Goal: Task Accomplishment & Management: Use online tool/utility

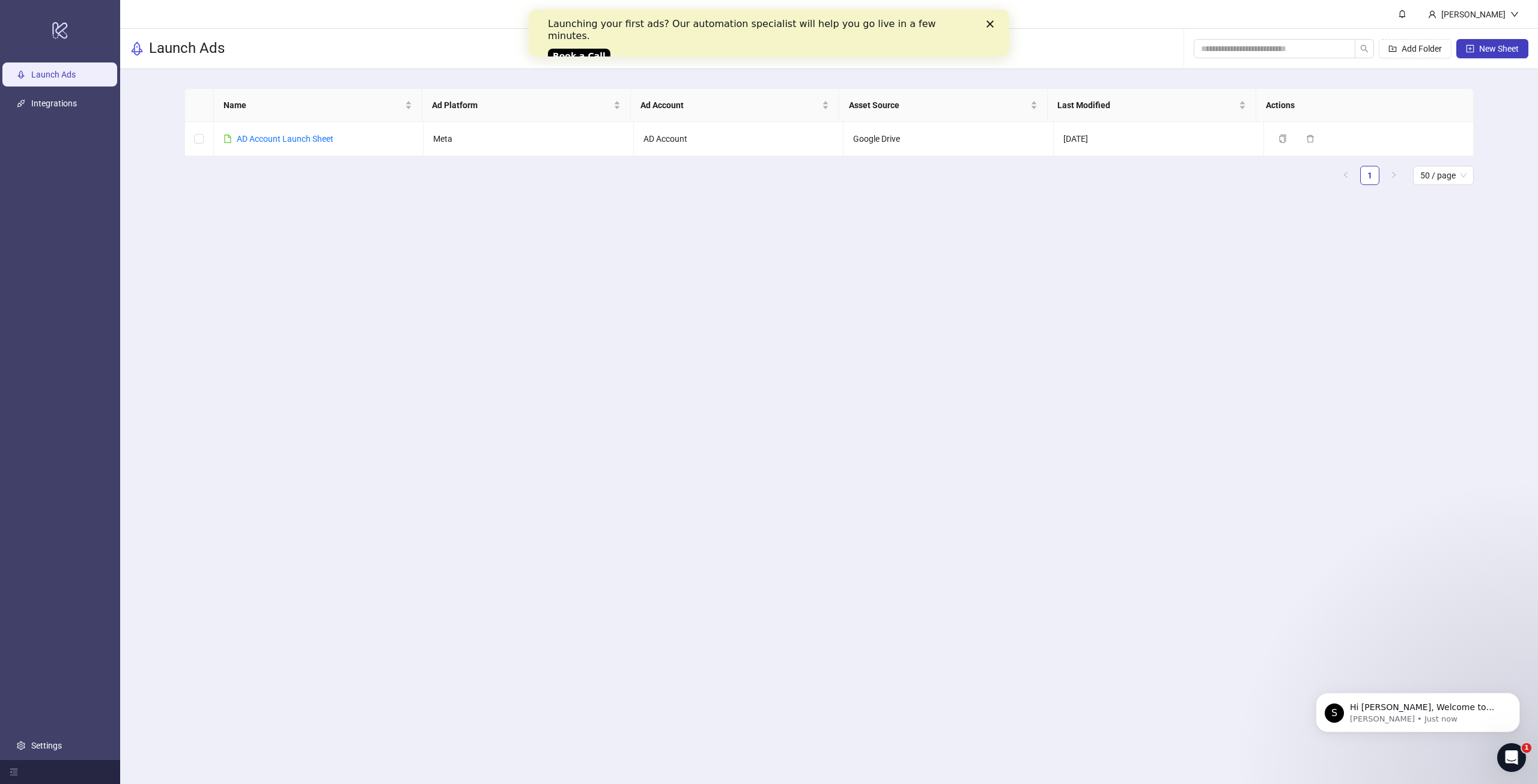
click at [987, 21] on icon "Close" at bounding box center [990, 24] width 7 height 7
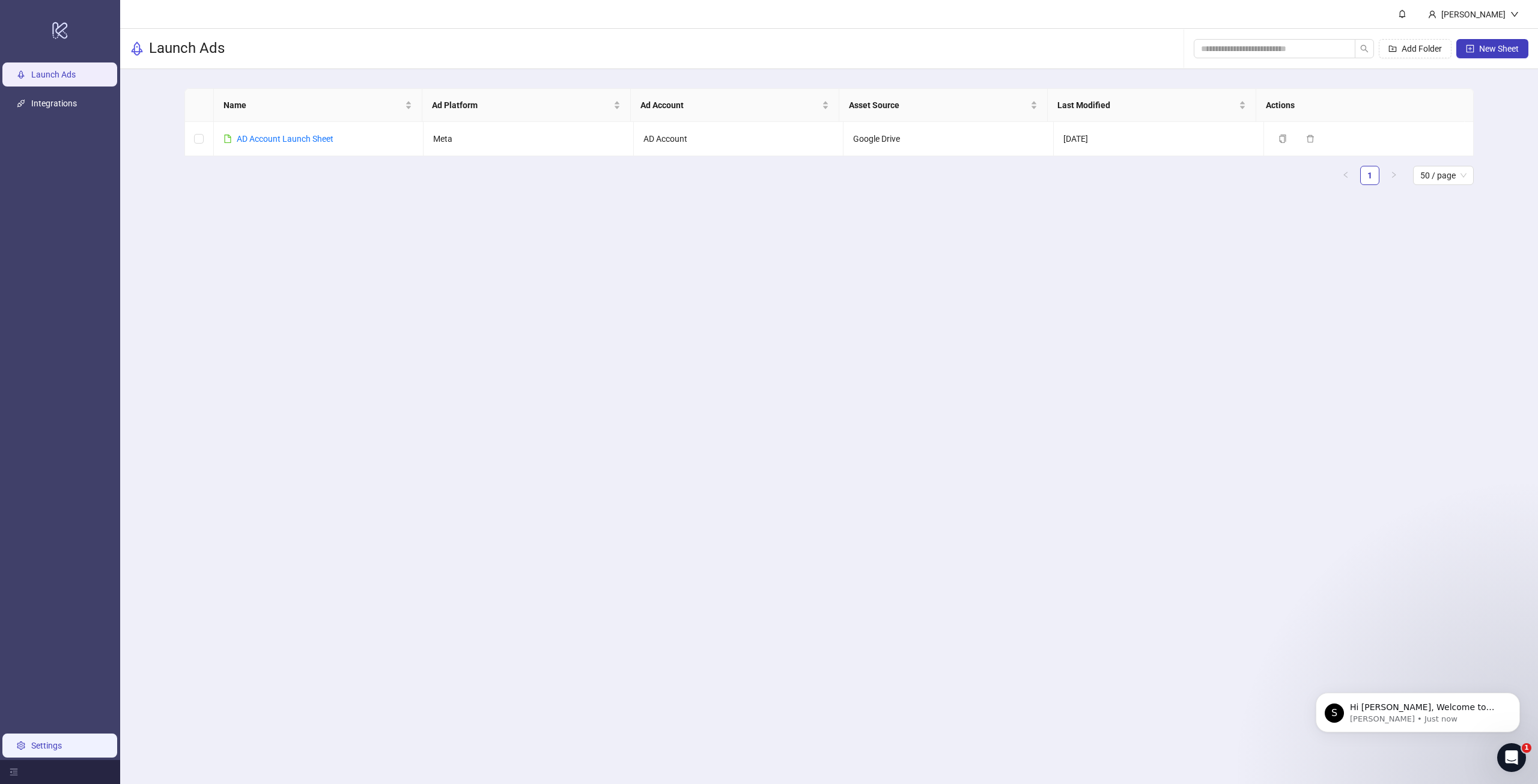
click at [62, 748] on link "Settings" at bounding box center [46, 745] width 31 height 10
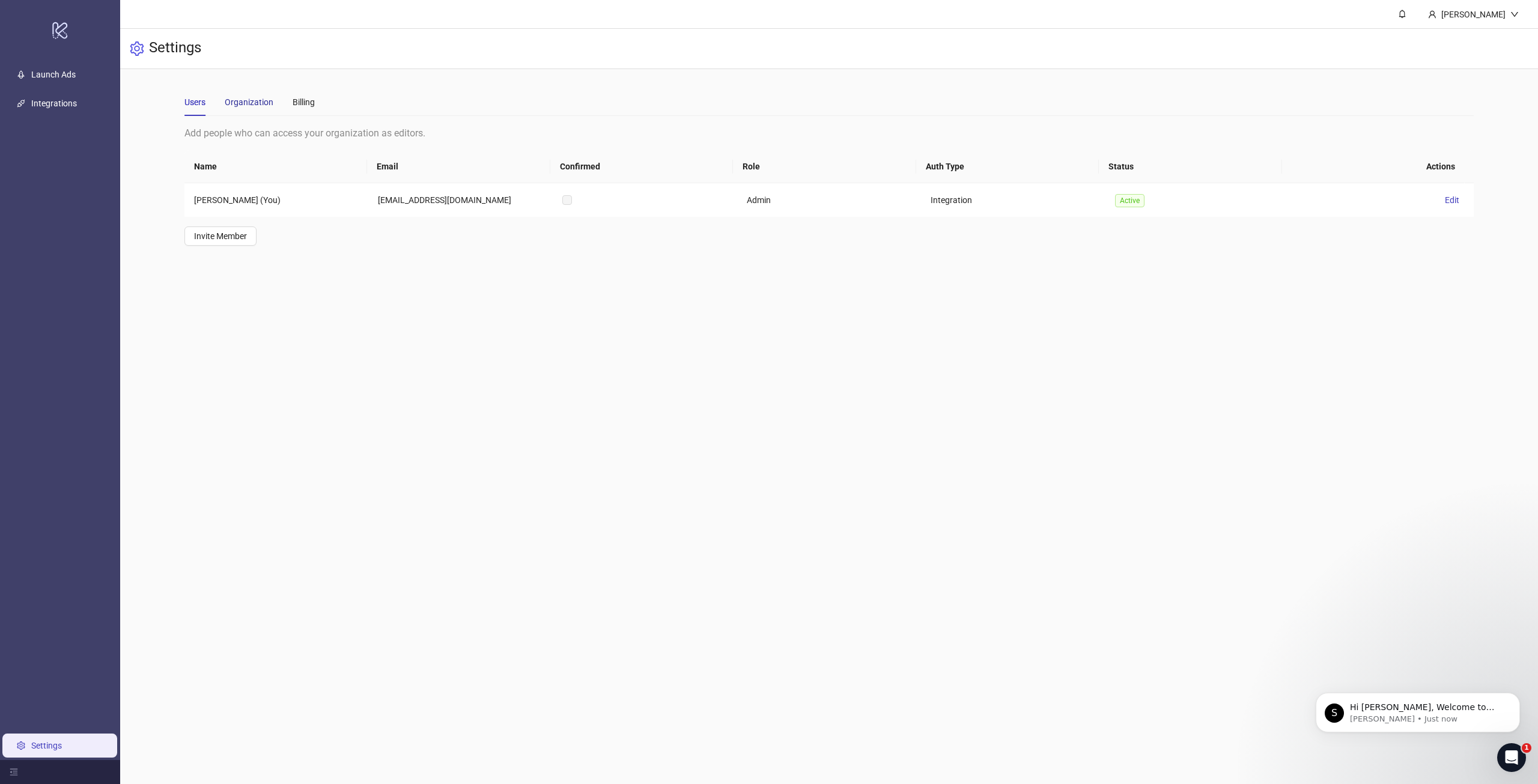
click at [251, 97] on div "Organization" at bounding box center [249, 102] width 49 height 13
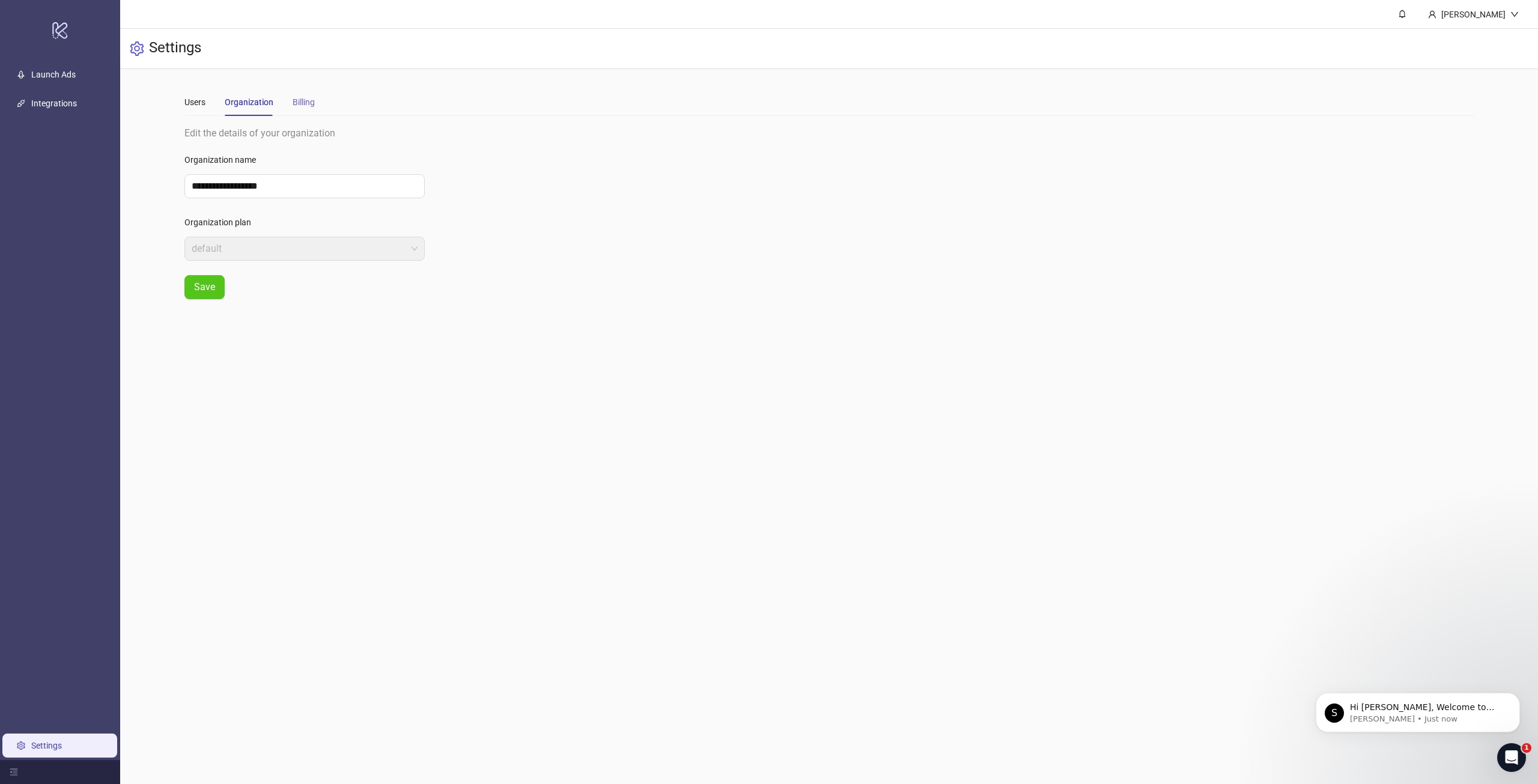
click at [311, 92] on div "Billing" at bounding box center [304, 102] width 22 height 28
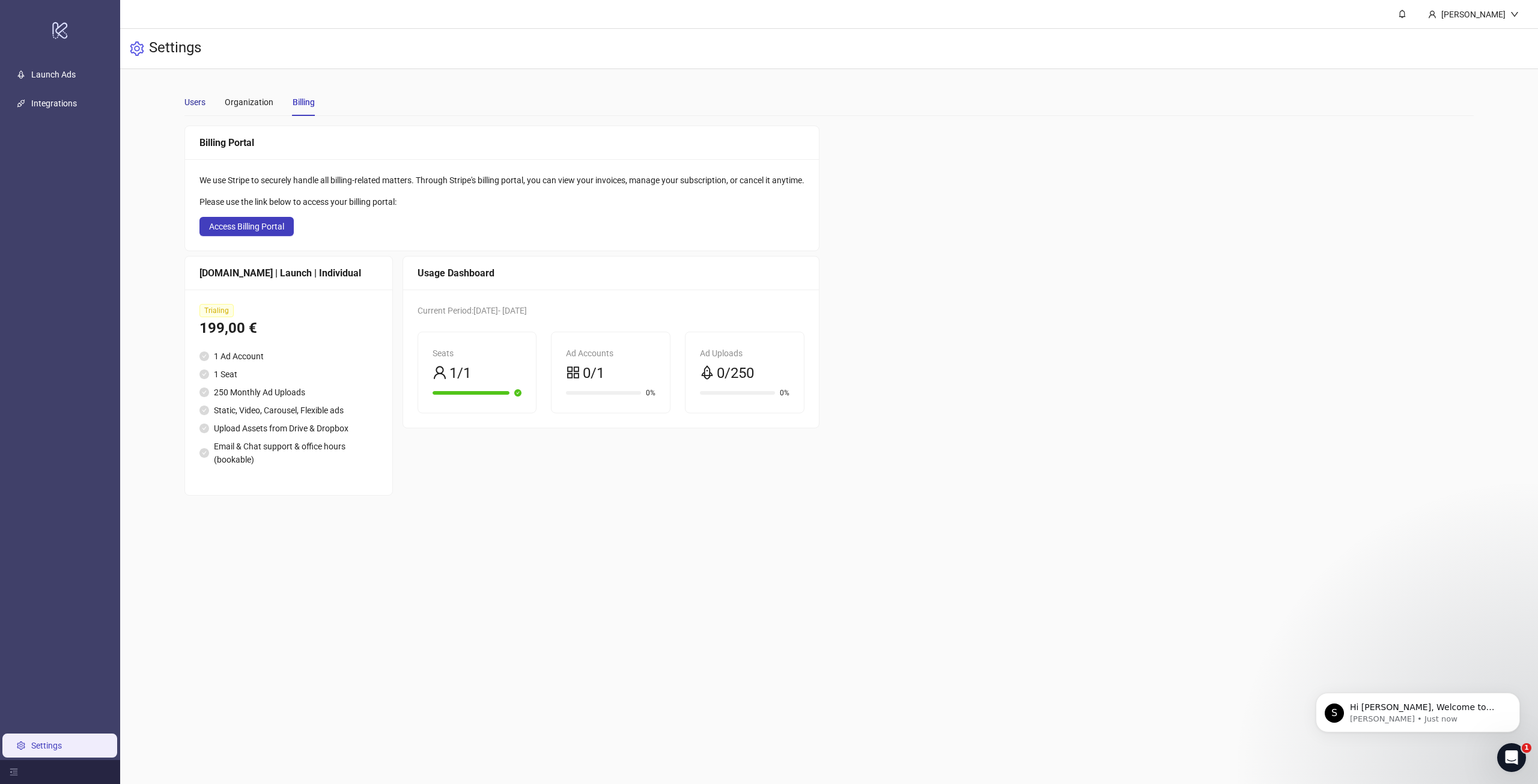
click at [196, 104] on div "Users" at bounding box center [195, 102] width 21 height 13
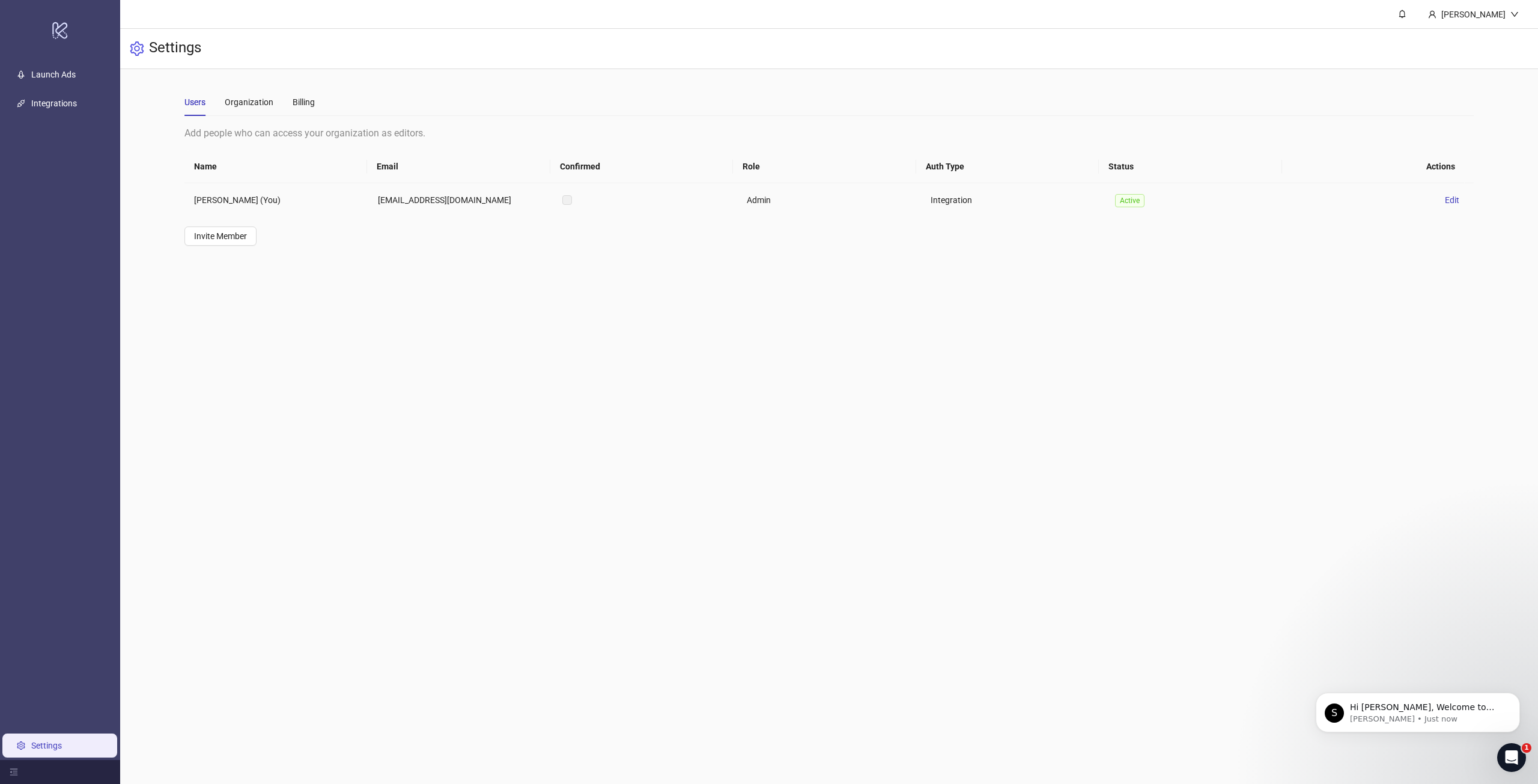
click at [340, 197] on td "[PERSON_NAME] (You)" at bounding box center [277, 199] width 184 height 34
click at [41, 78] on link "Launch Ads" at bounding box center [53, 74] width 45 height 10
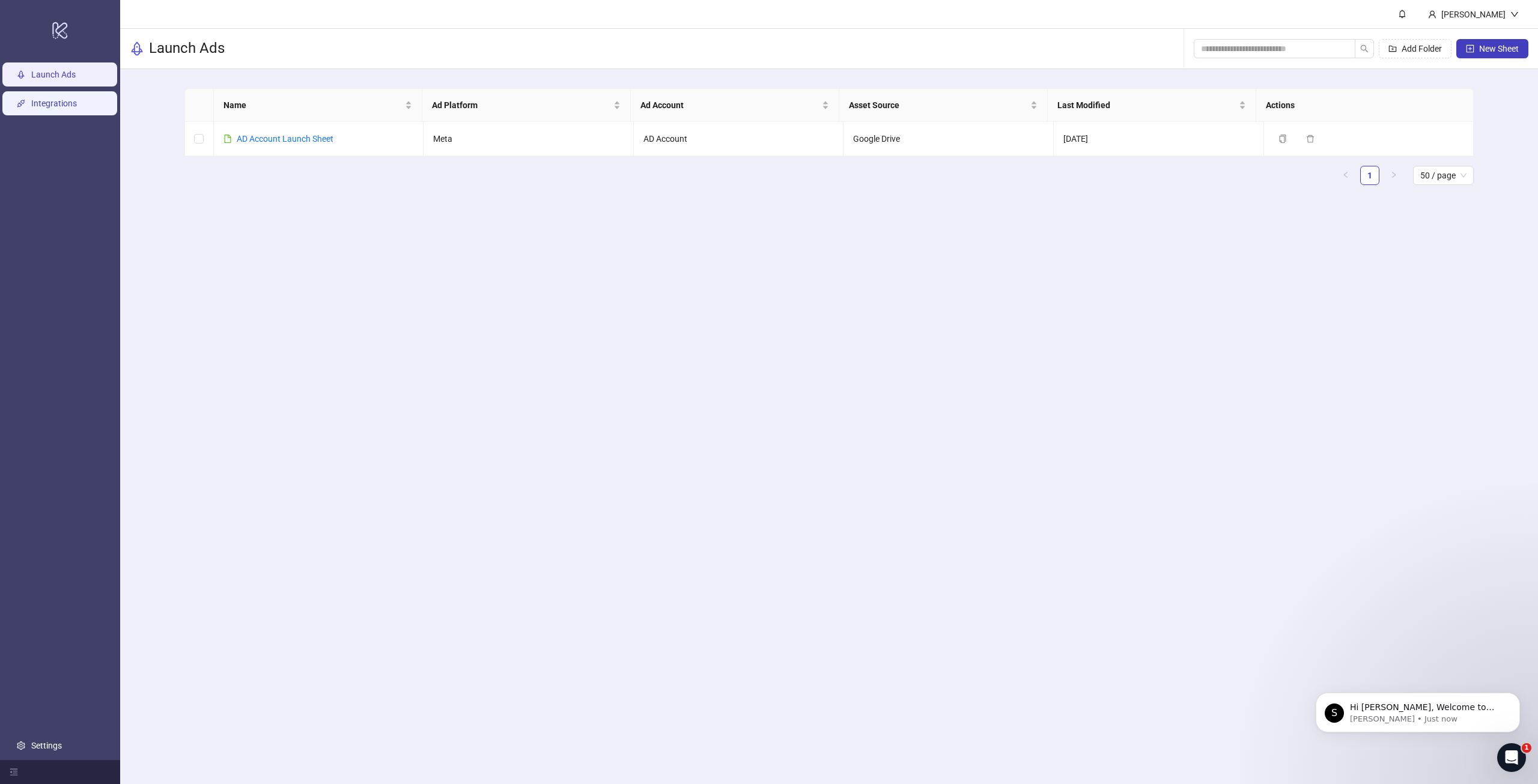
click at [52, 99] on link "Integrations" at bounding box center [53, 103] width 45 height 10
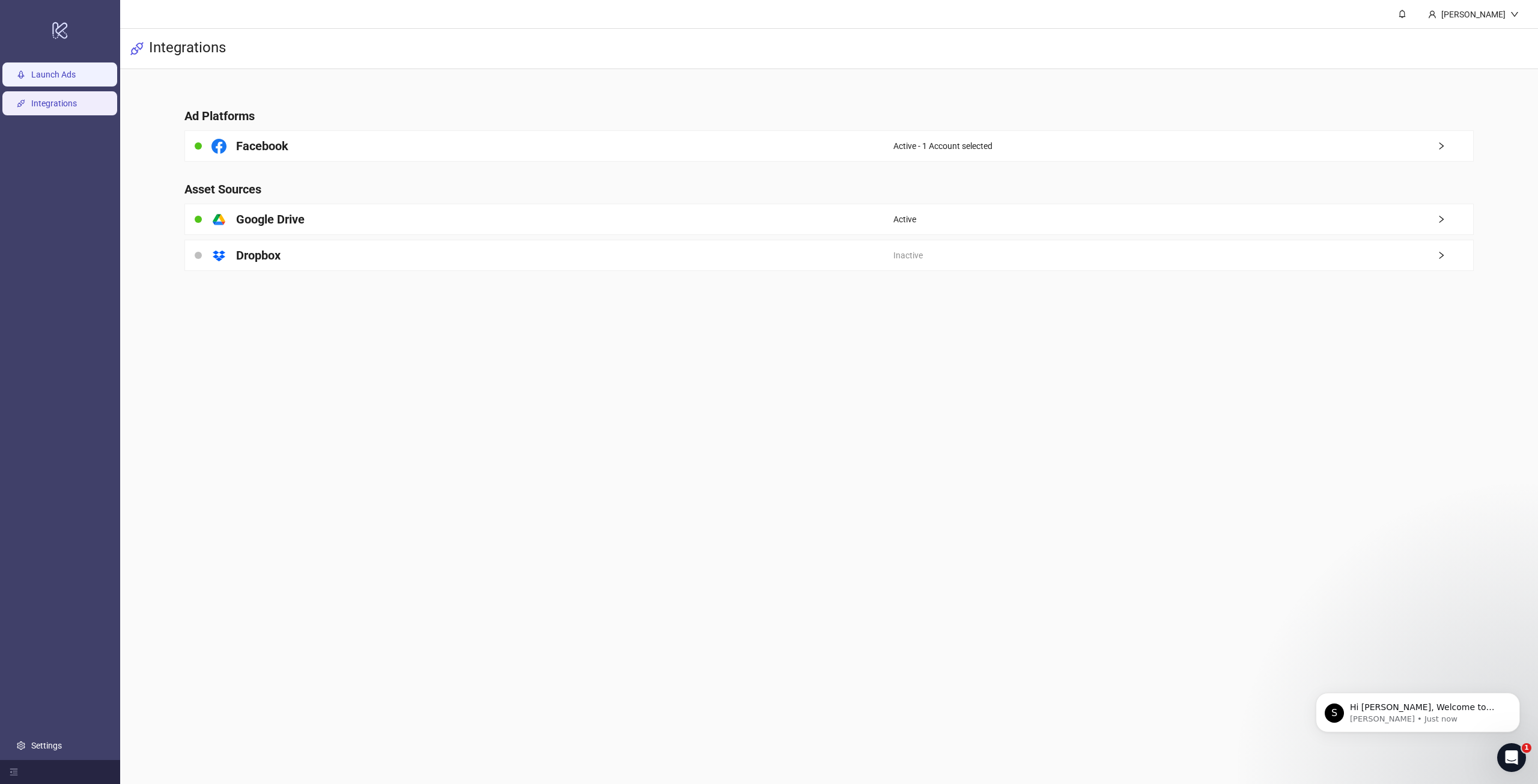
click at [58, 72] on link "Launch Ads" at bounding box center [53, 74] width 45 height 10
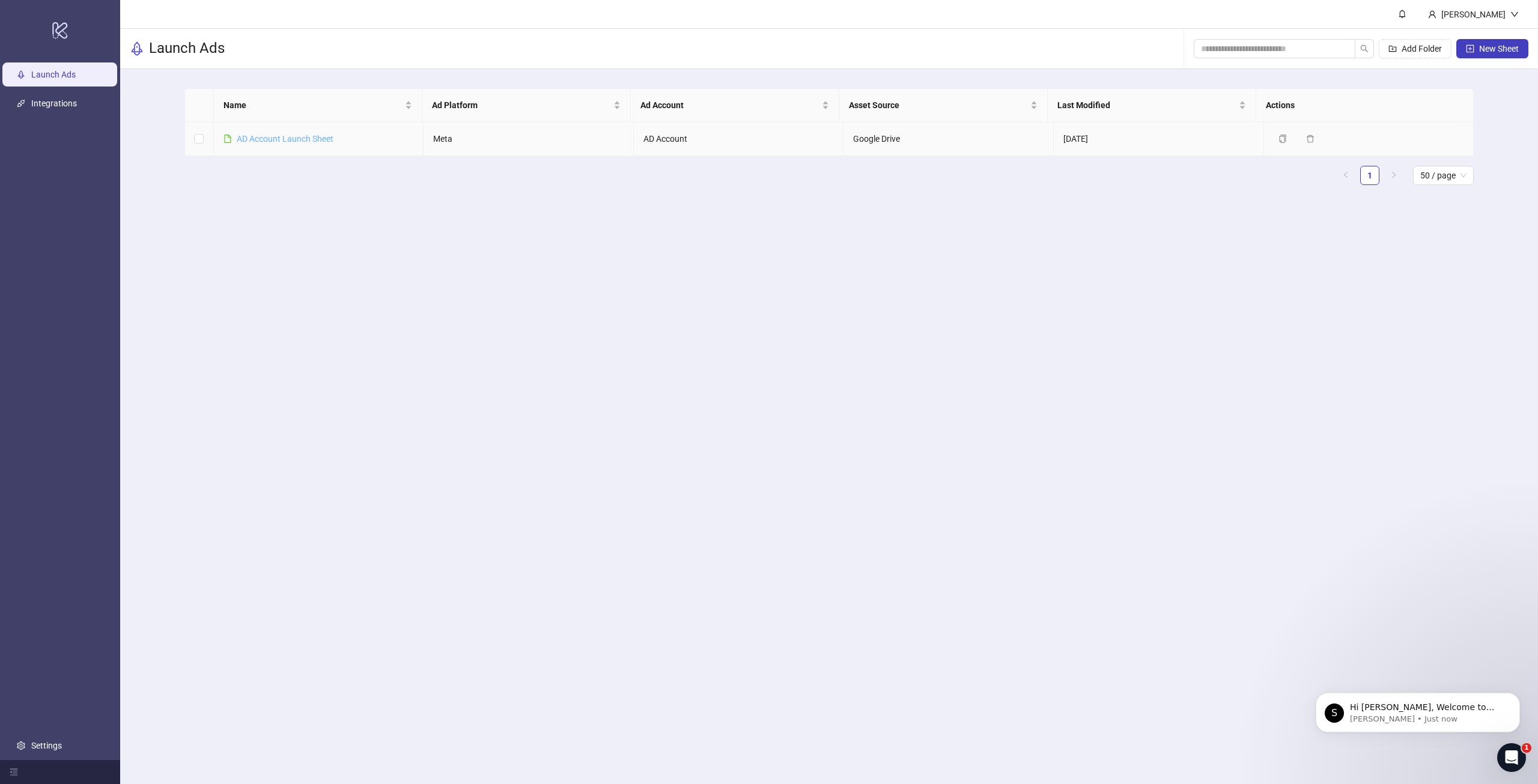
click at [311, 134] on link "AD Account Launch Sheet" at bounding box center [285, 139] width 97 height 10
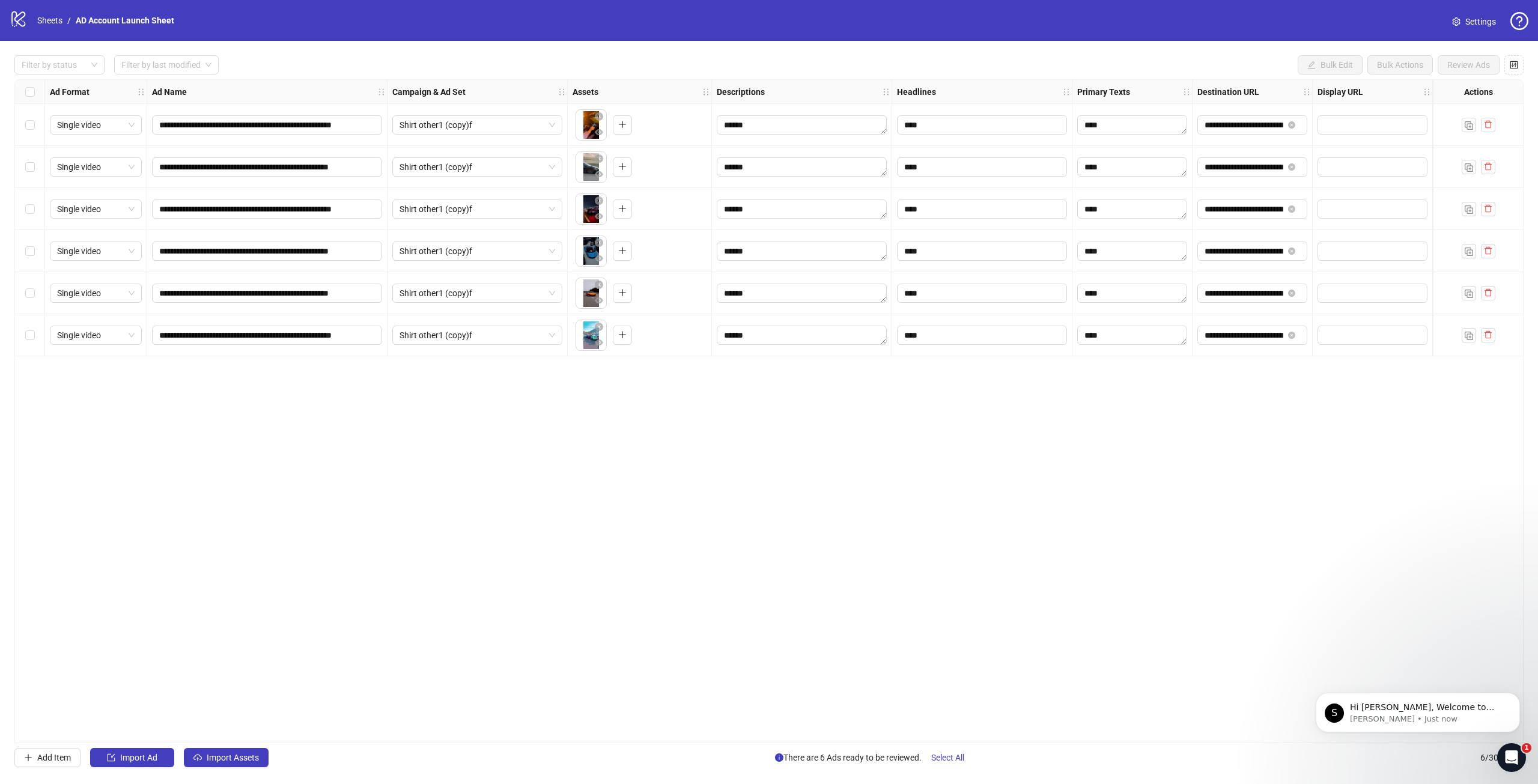
drag, startPoint x: 591, startPoint y: 737, endPoint x: 737, endPoint y: 749, distance: 146.5
click at [737, 750] on div "**********" at bounding box center [769, 411] width 1538 height 741
click at [496, 336] on span "Shirt other1 (copy)f" at bounding box center [477, 335] width 155 height 18
click at [491, 290] on span "Shirt other1 (copy)f" at bounding box center [477, 293] width 155 height 18
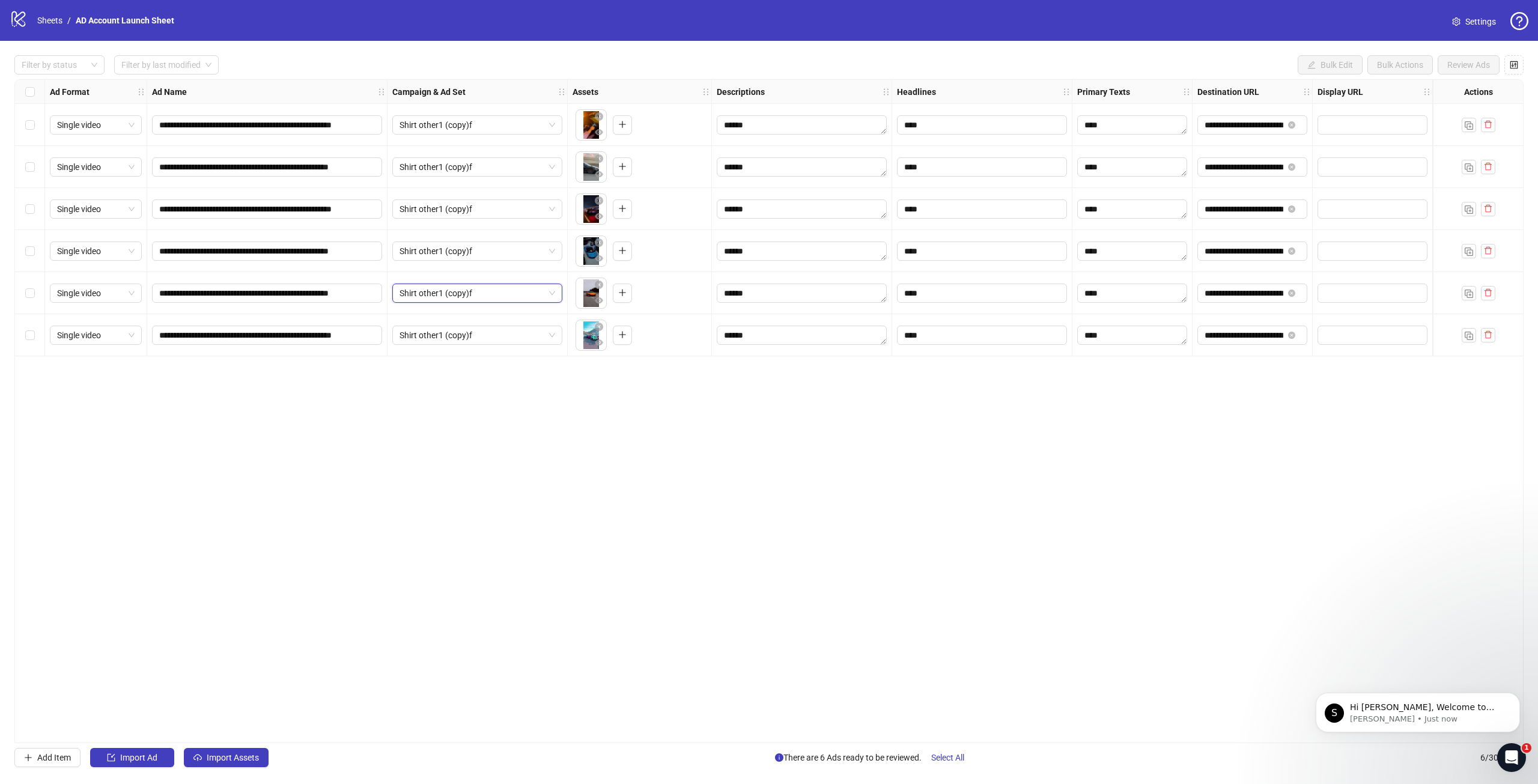
click at [491, 290] on span "Shirt other1 (copy)f" at bounding box center [477, 293] width 155 height 18
click at [793, 340] on textarea "******" at bounding box center [802, 335] width 170 height 19
click at [782, 294] on textarea "******" at bounding box center [802, 293] width 170 height 19
click at [778, 253] on textarea "******" at bounding box center [802, 251] width 170 height 19
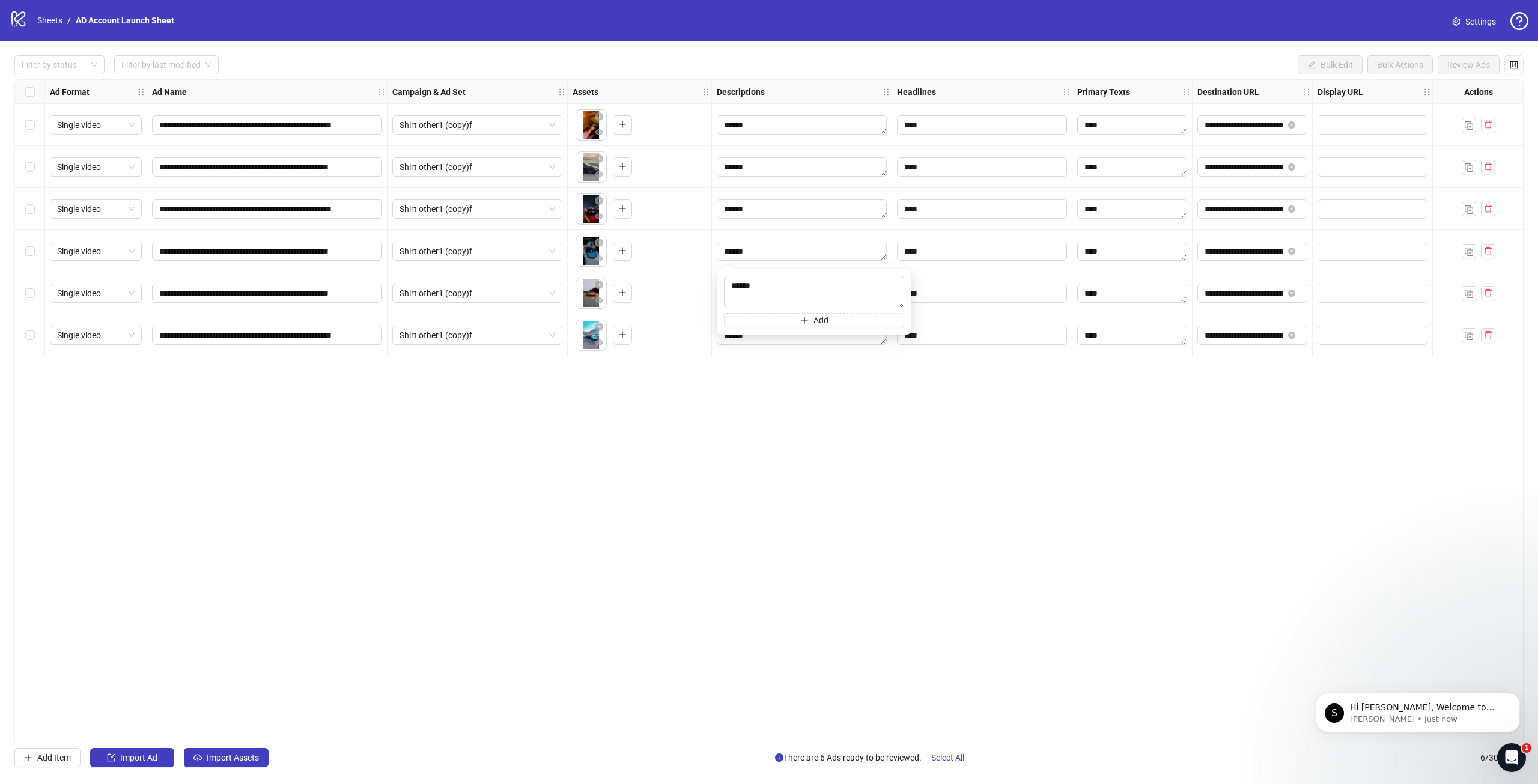
click at [573, 418] on div "**********" at bounding box center [769, 411] width 1510 height 664
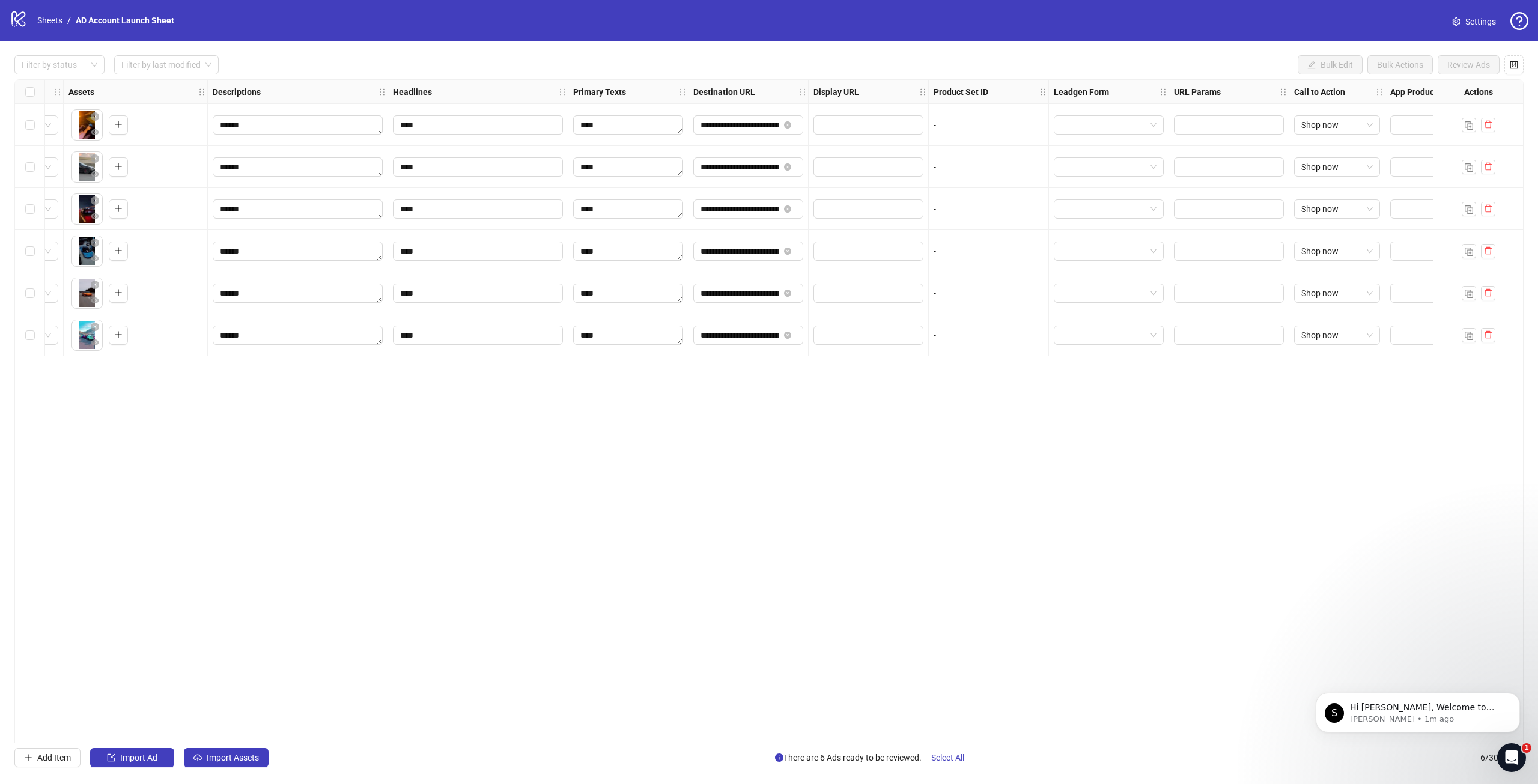
scroll to position [0, 577]
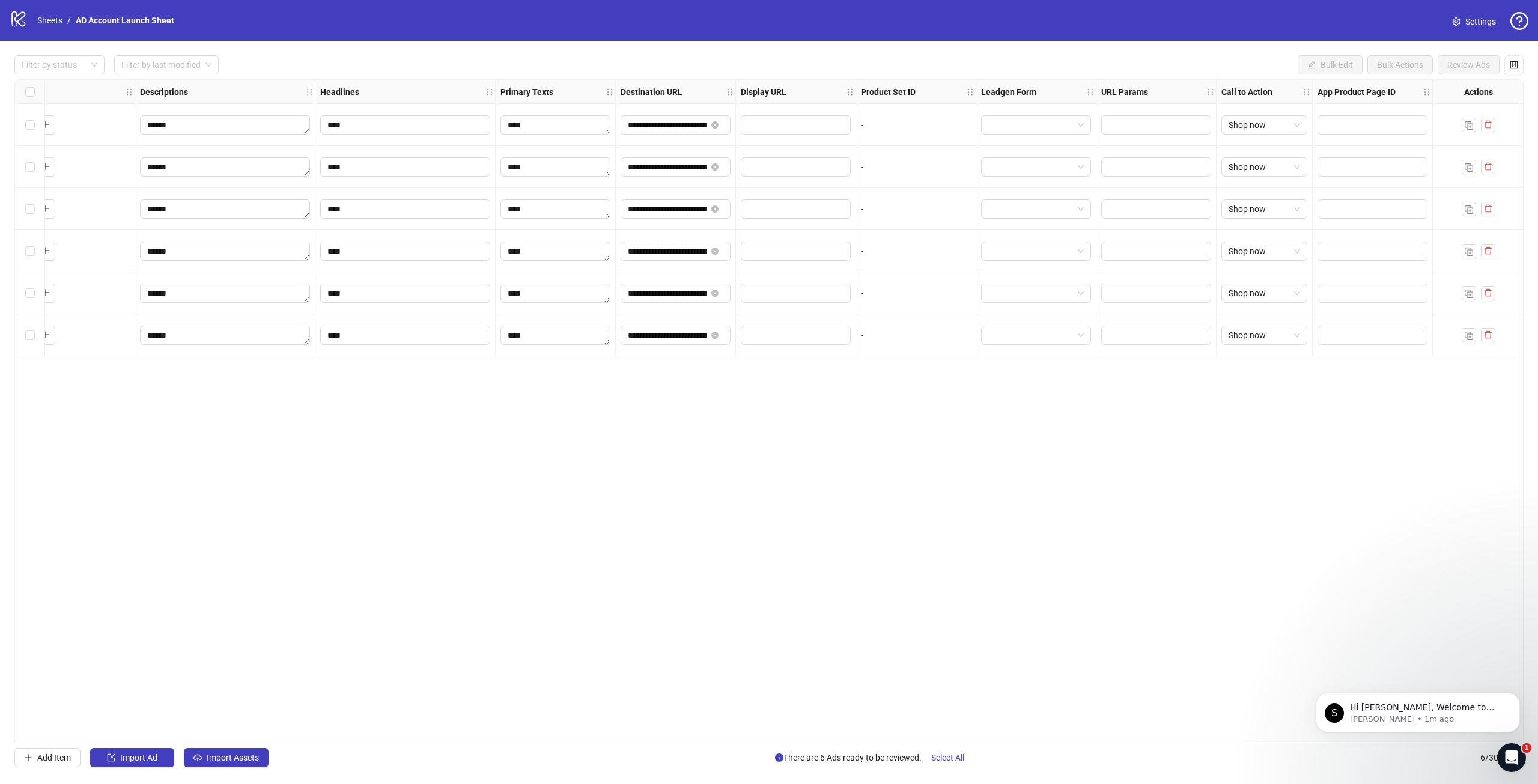
click at [387, 564] on div "**********" at bounding box center [769, 411] width 1510 height 664
click at [39, 16] on link "Sheets" at bounding box center [50, 20] width 30 height 13
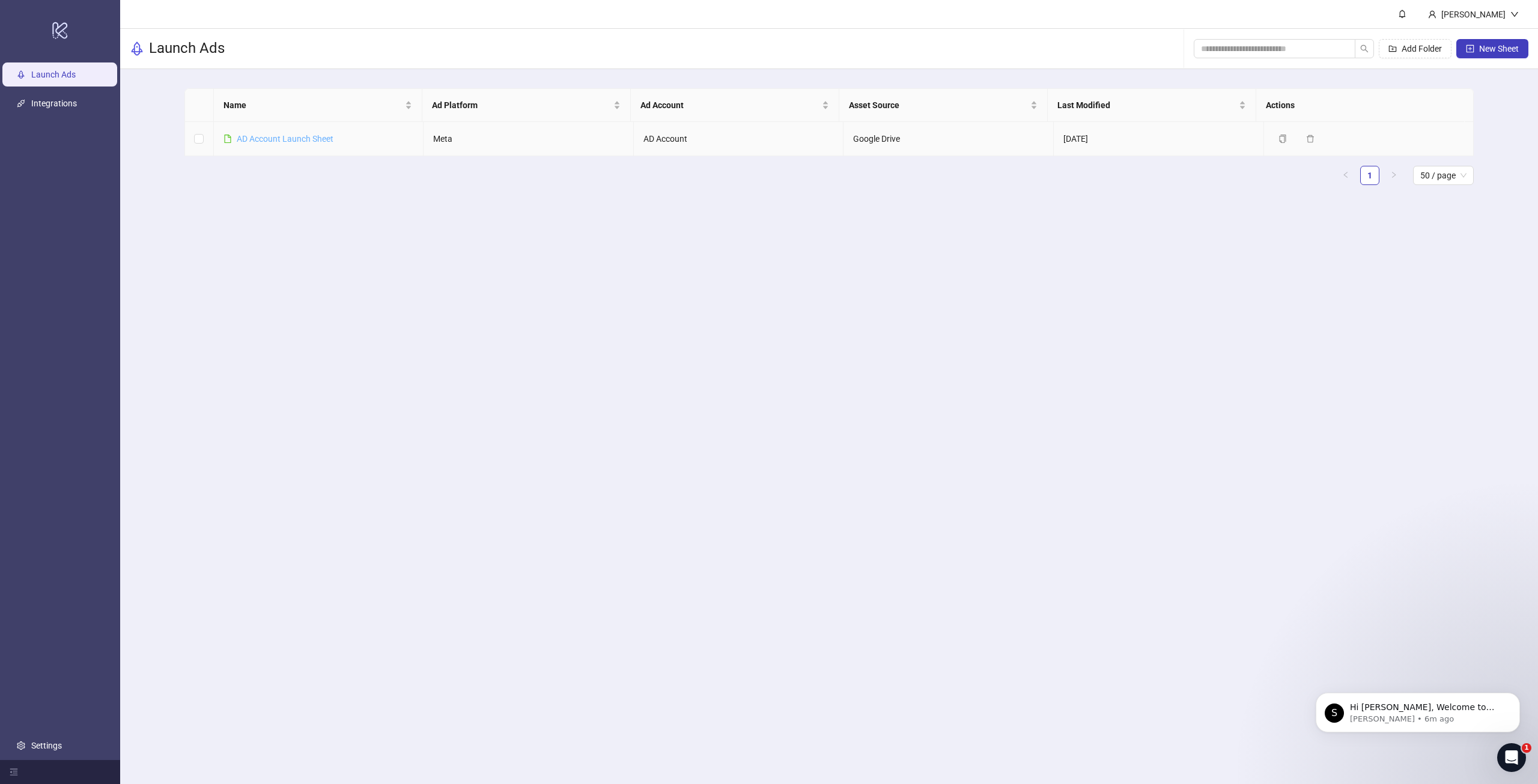
click at [304, 134] on link "AD Account Launch Sheet" at bounding box center [285, 139] width 97 height 10
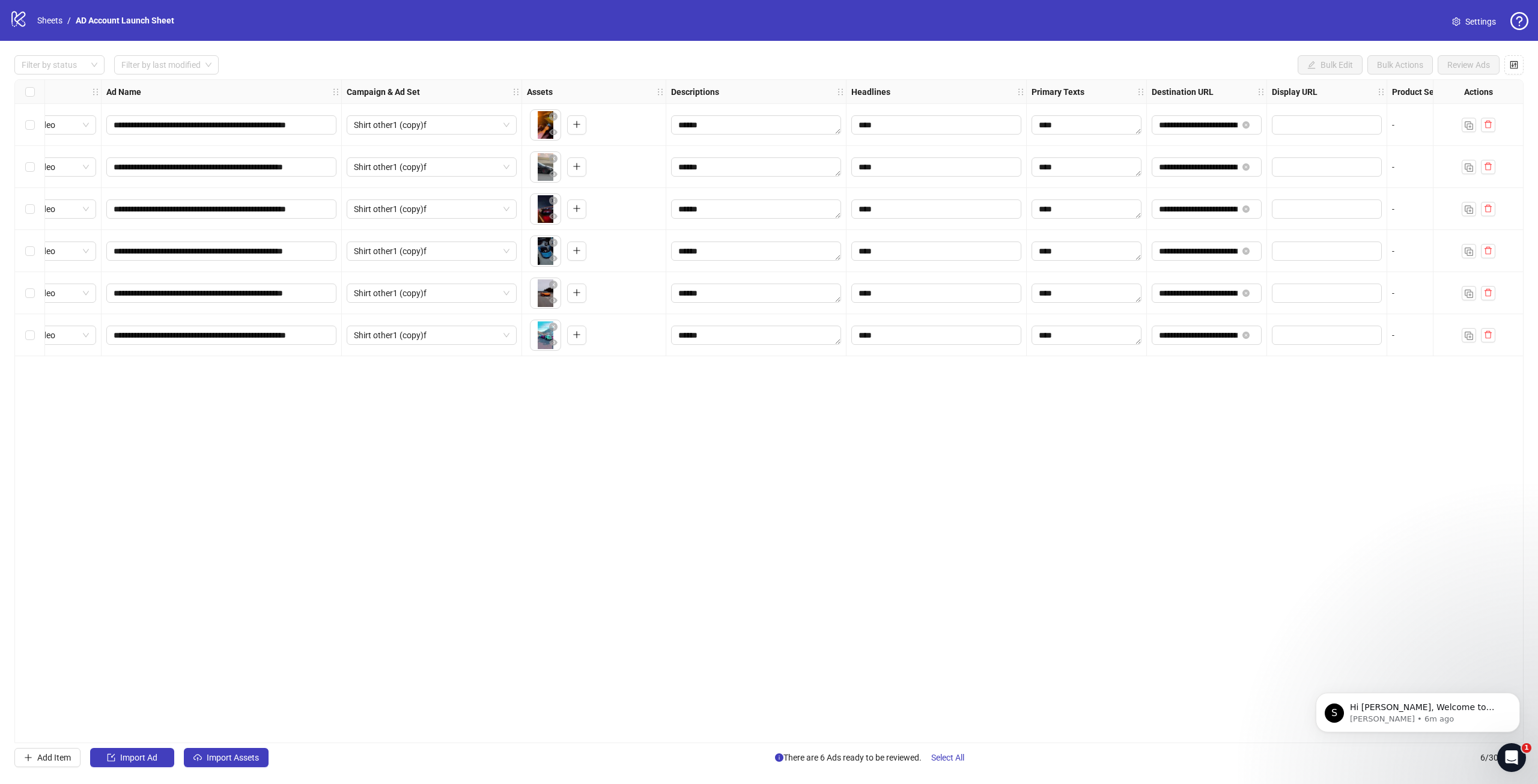
scroll to position [0, 11]
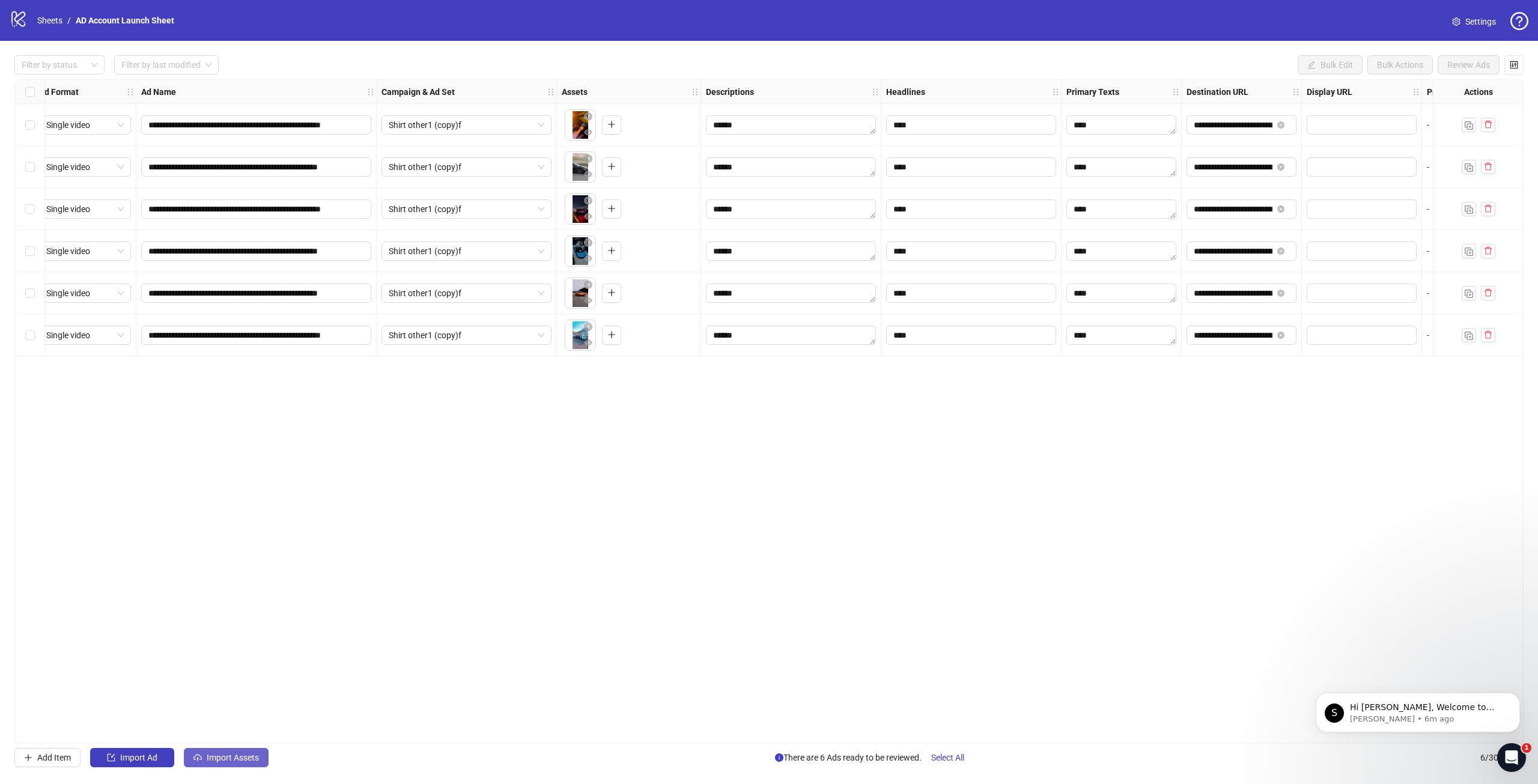
click at [228, 752] on button "Import Assets" at bounding box center [226, 757] width 85 height 19
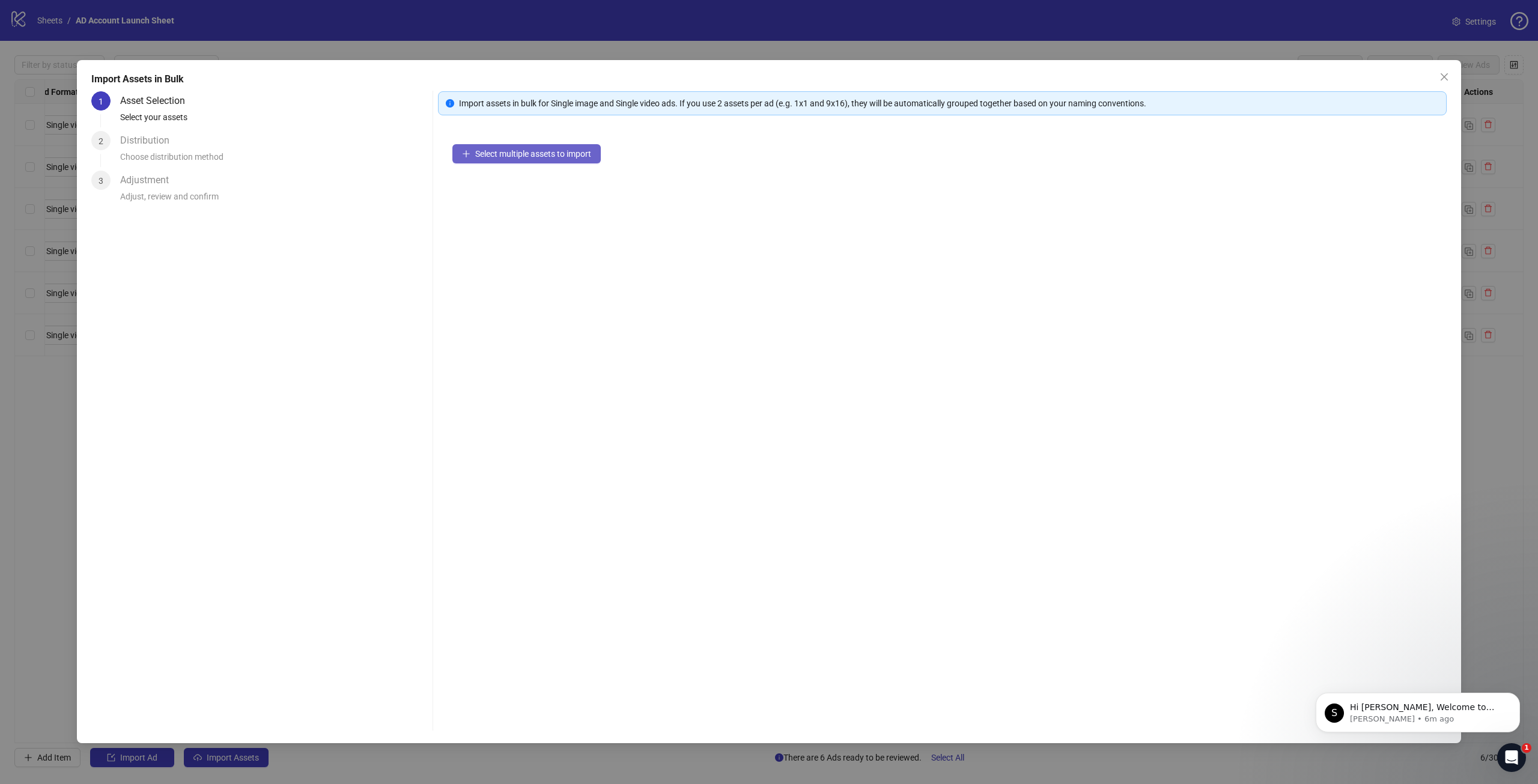
click at [506, 153] on span "Select multiple assets to import" at bounding box center [533, 153] width 116 height 10
click at [467, 155] on icon "collapsed" at bounding box center [466, 158] width 7 height 7
click at [1518, 693] on icon "Dismiss notification" at bounding box center [1517, 696] width 7 height 7
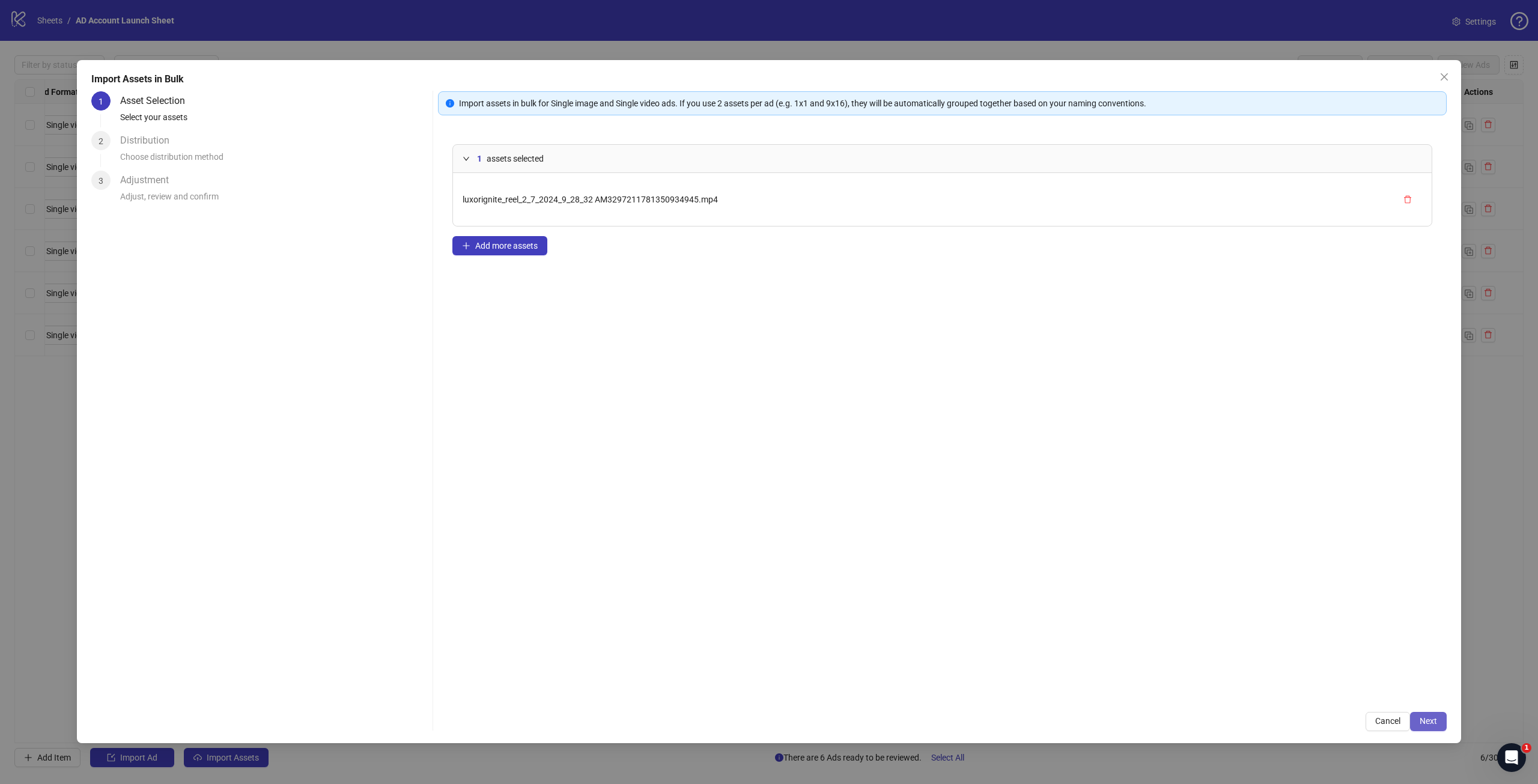
click at [1430, 721] on span "Next" at bounding box center [1429, 721] width 17 height 10
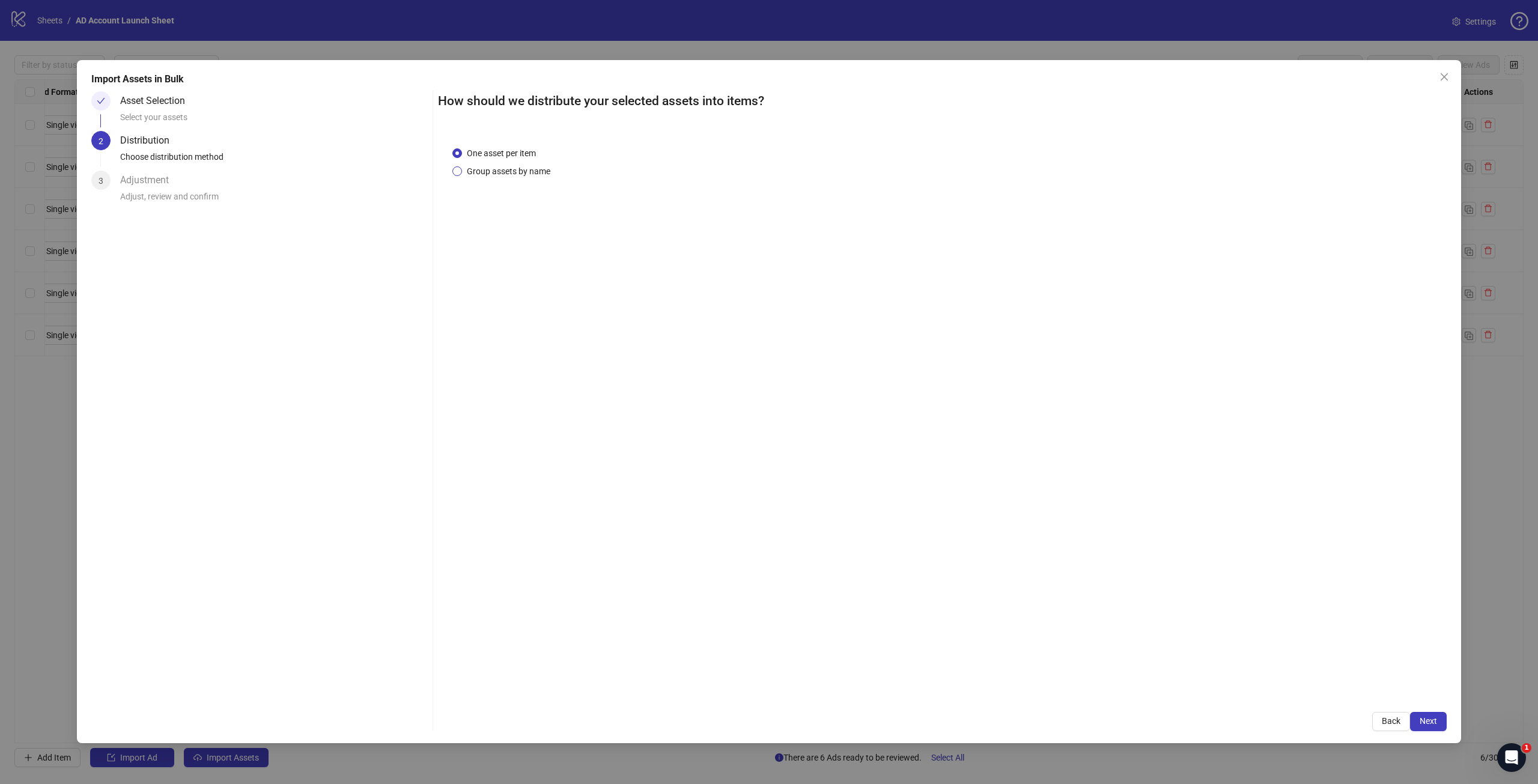
click at [488, 170] on span "Group assets by name" at bounding box center [508, 171] width 93 height 13
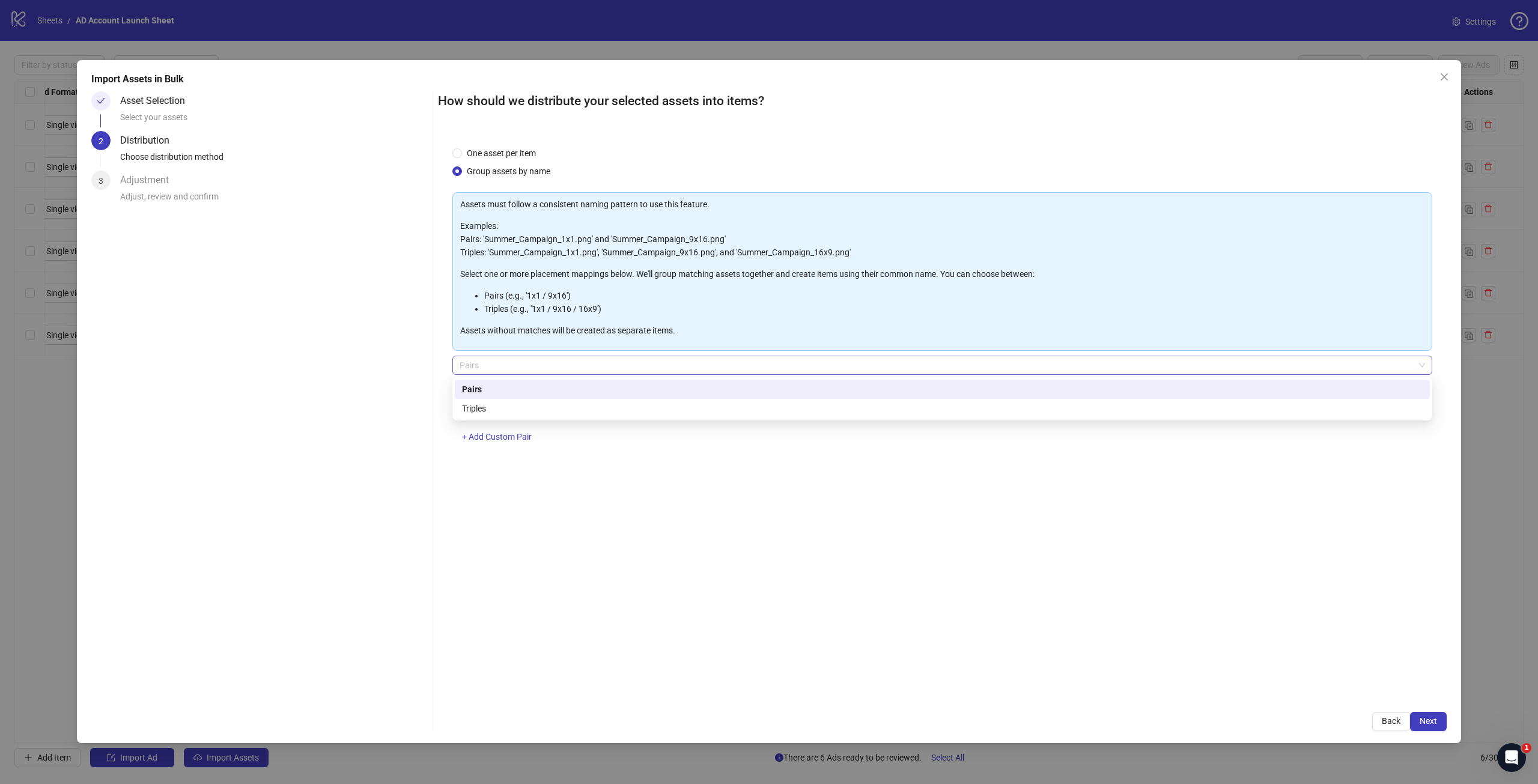
click at [508, 365] on span "Pairs" at bounding box center [942, 365] width 966 height 18
click at [506, 405] on div "Triples" at bounding box center [942, 409] width 961 height 13
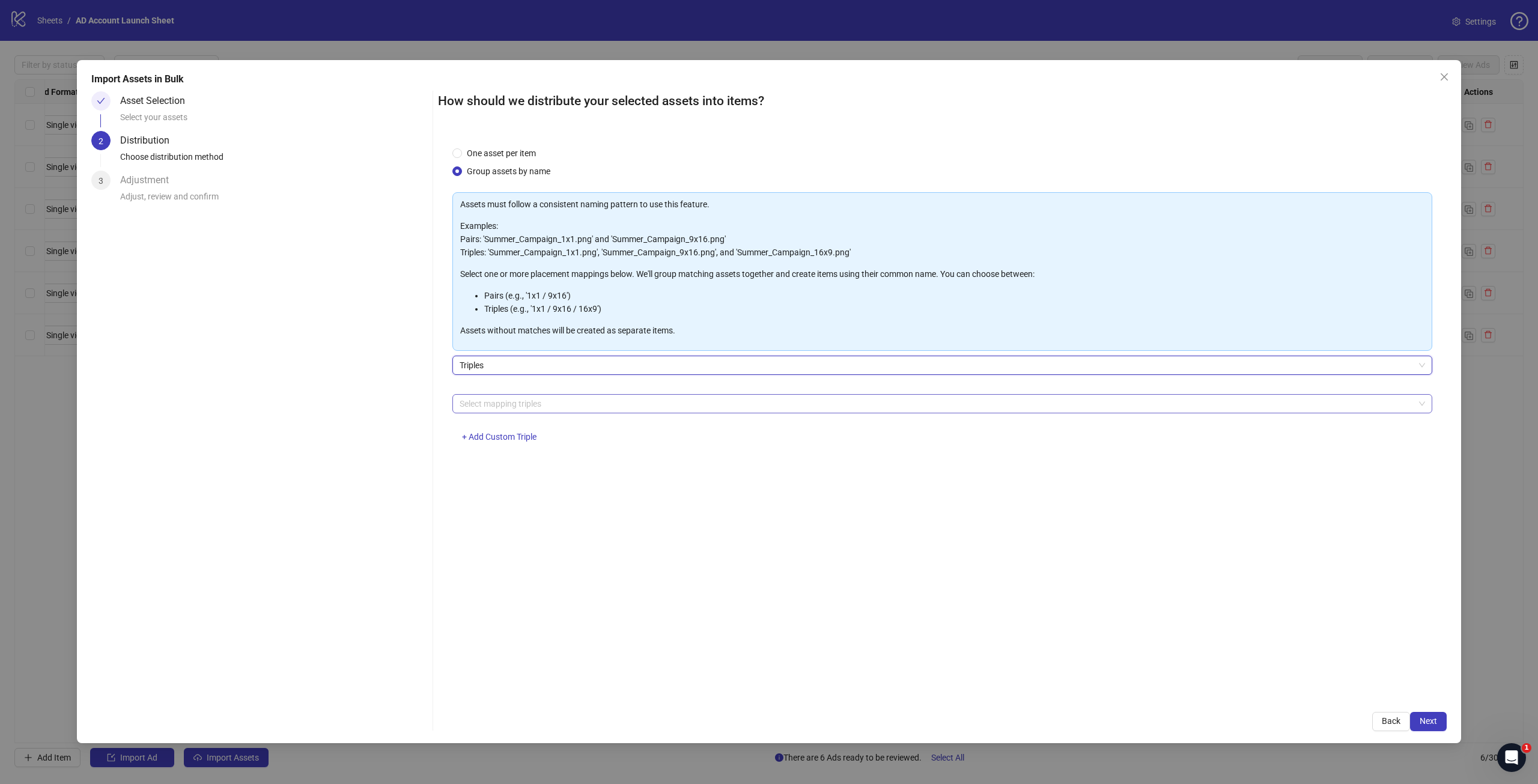
click at [529, 404] on div at bounding box center [936, 404] width 963 height 17
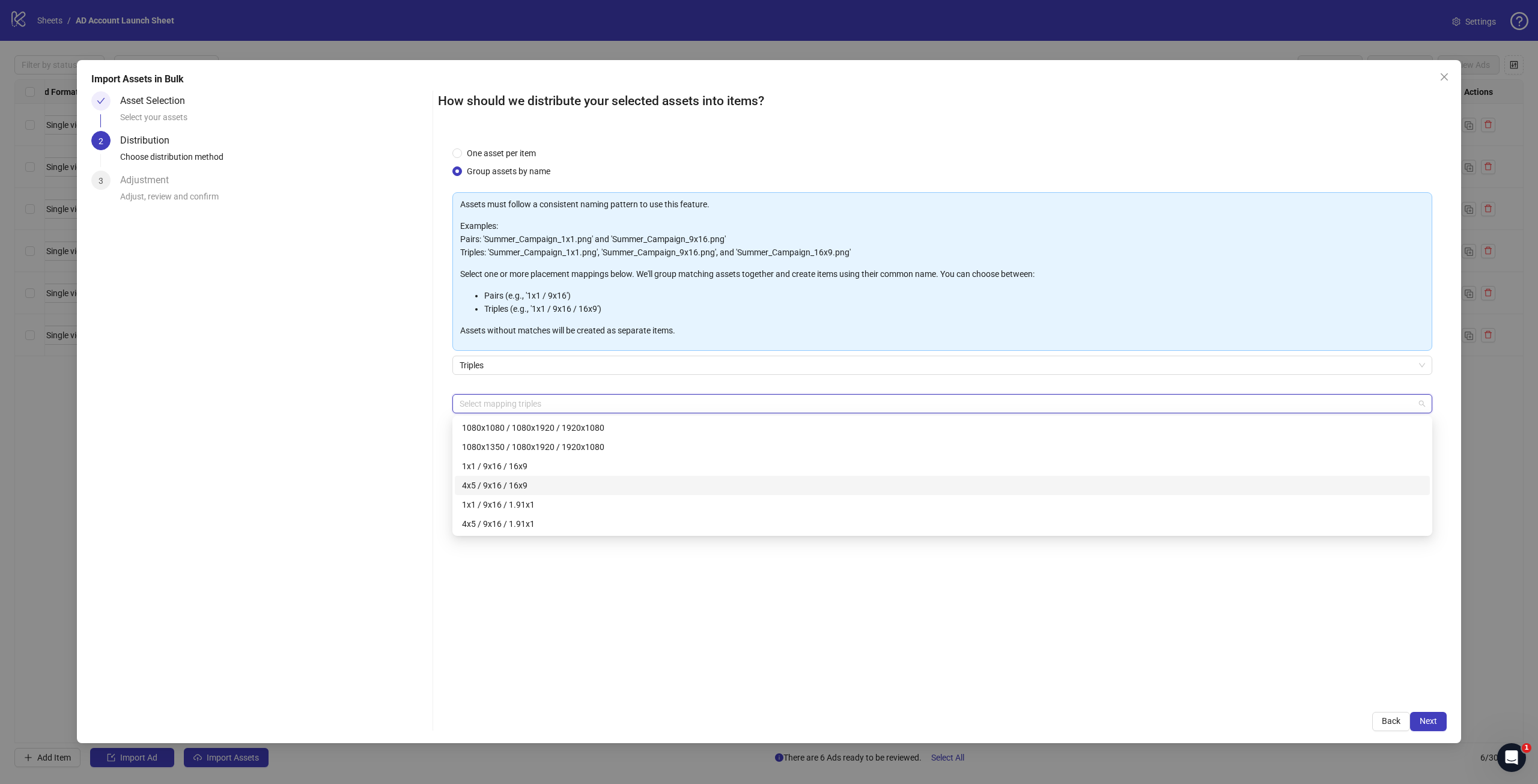
click at [558, 494] on div "4x5 / 9x16 / 16x9" at bounding box center [942, 485] width 975 height 19
click at [573, 448] on div "1080x1350 / 1080x1920 / 1920x1080" at bounding box center [942, 447] width 961 height 13
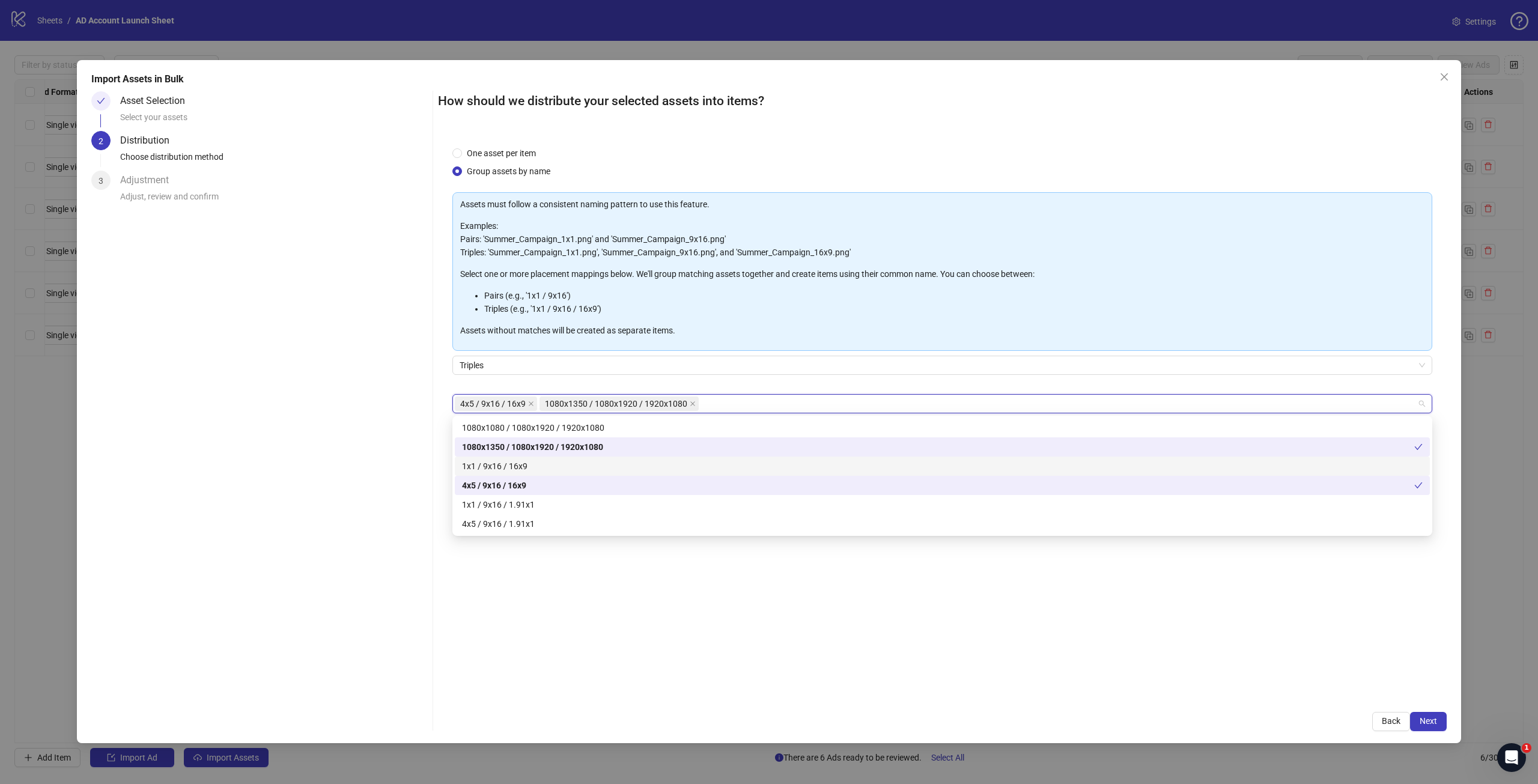
click at [574, 461] on div "1x1 / 9x16 / 16x9" at bounding box center [942, 466] width 961 height 13
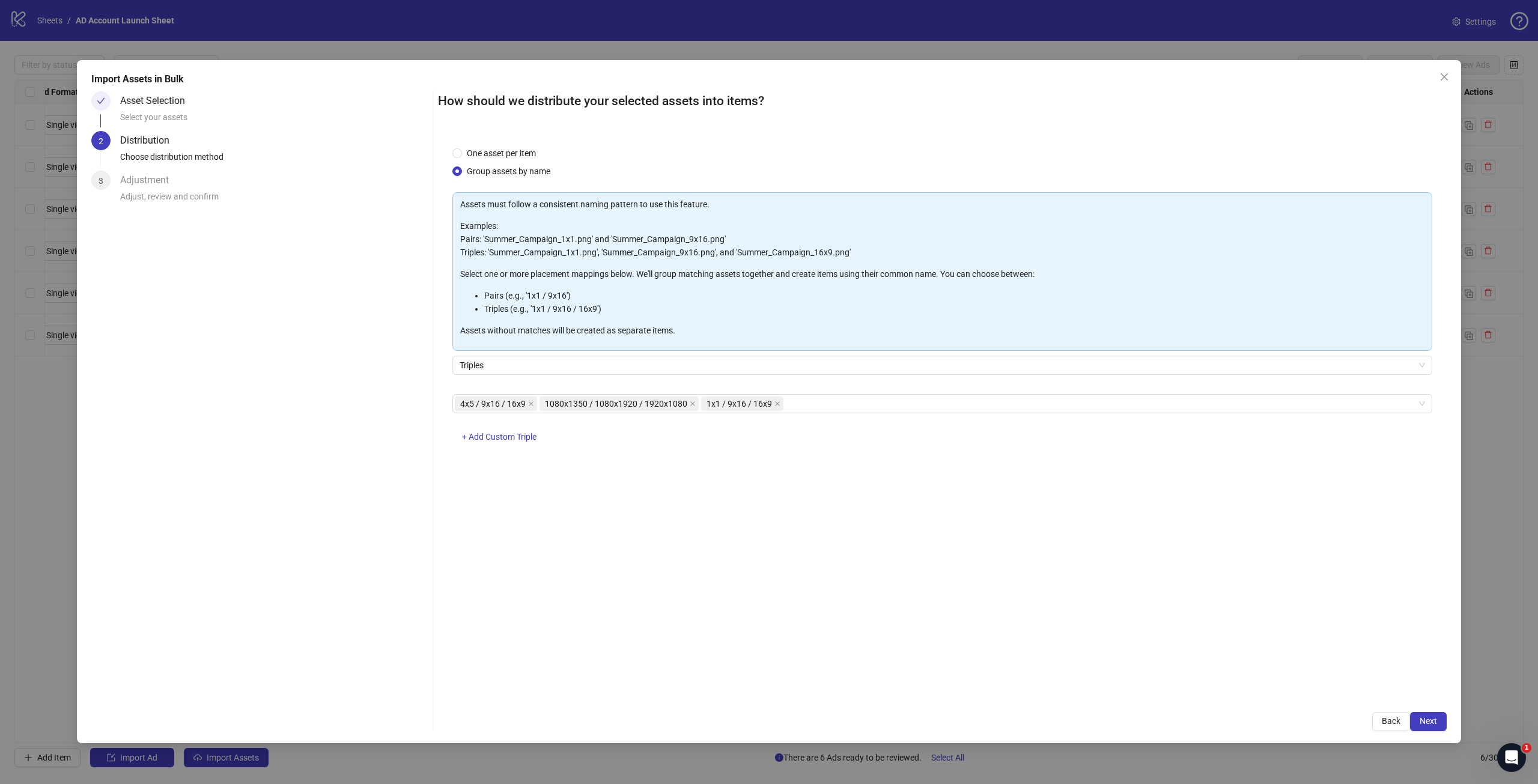
click at [575, 612] on div "One asset per item Group assets by name Assets must follow a consistent naming …" at bounding box center [942, 415] width 1009 height 565
click at [486, 441] on span "+ Add Custom Triple" at bounding box center [499, 436] width 74 height 10
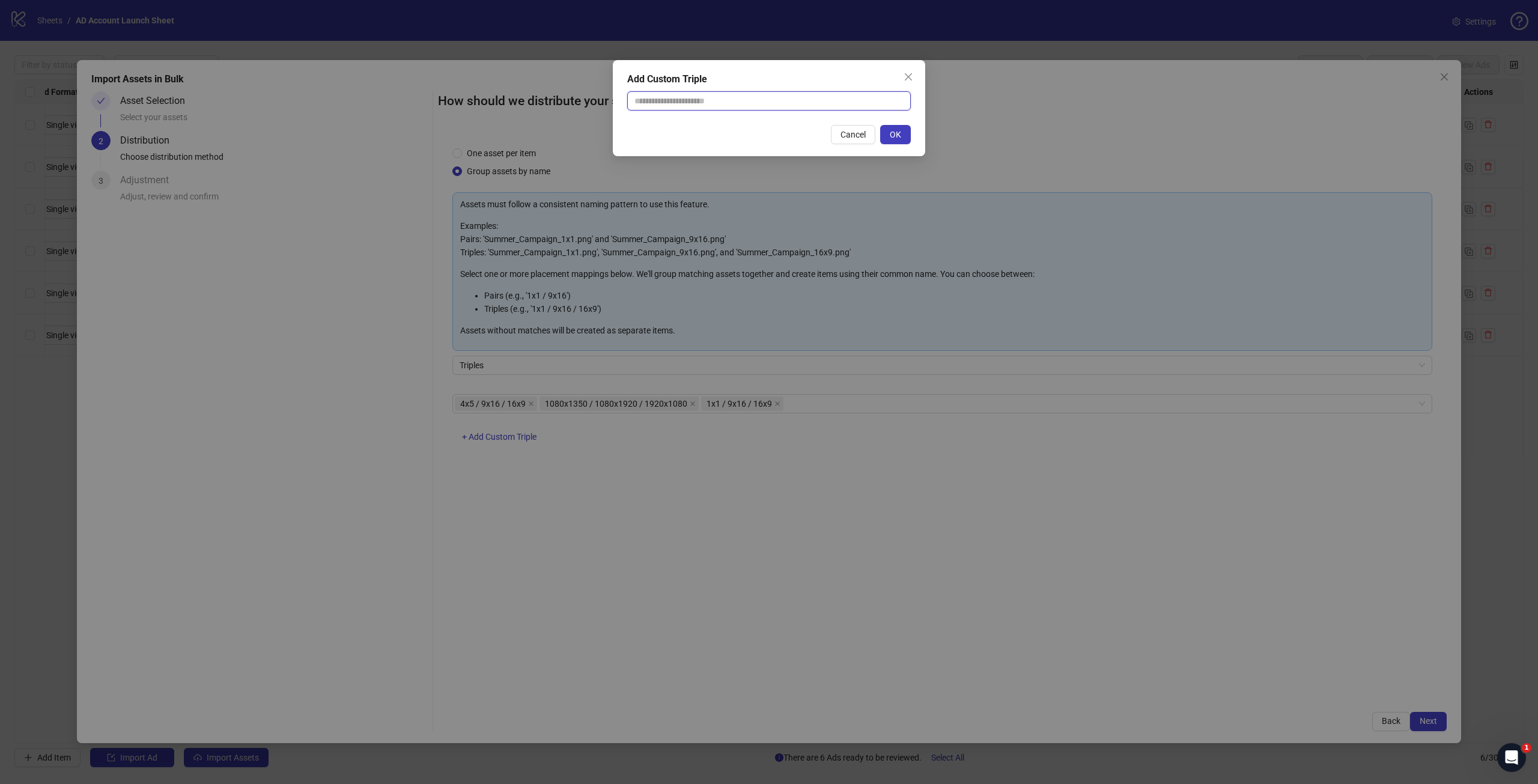
click at [646, 101] on input "text" at bounding box center [769, 101] width 284 height 19
type input "****"
click at [907, 133] on button "OK" at bounding box center [895, 134] width 31 height 19
click at [880, 125] on button "OK" at bounding box center [895, 134] width 31 height 19
click at [774, 103] on input "****" at bounding box center [769, 101] width 284 height 19
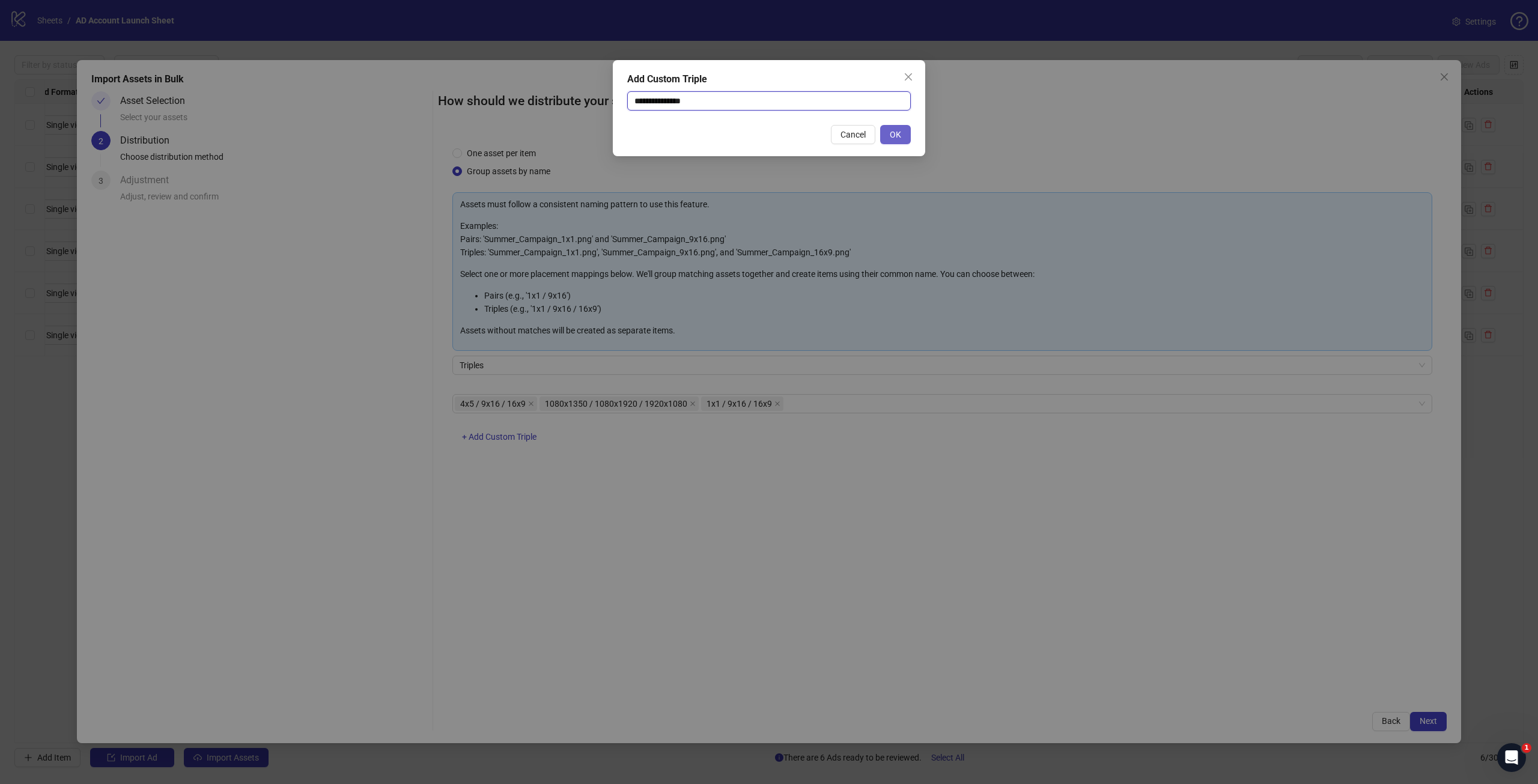
type input "**********"
click at [891, 132] on span "OK" at bounding box center [895, 134] width 11 height 10
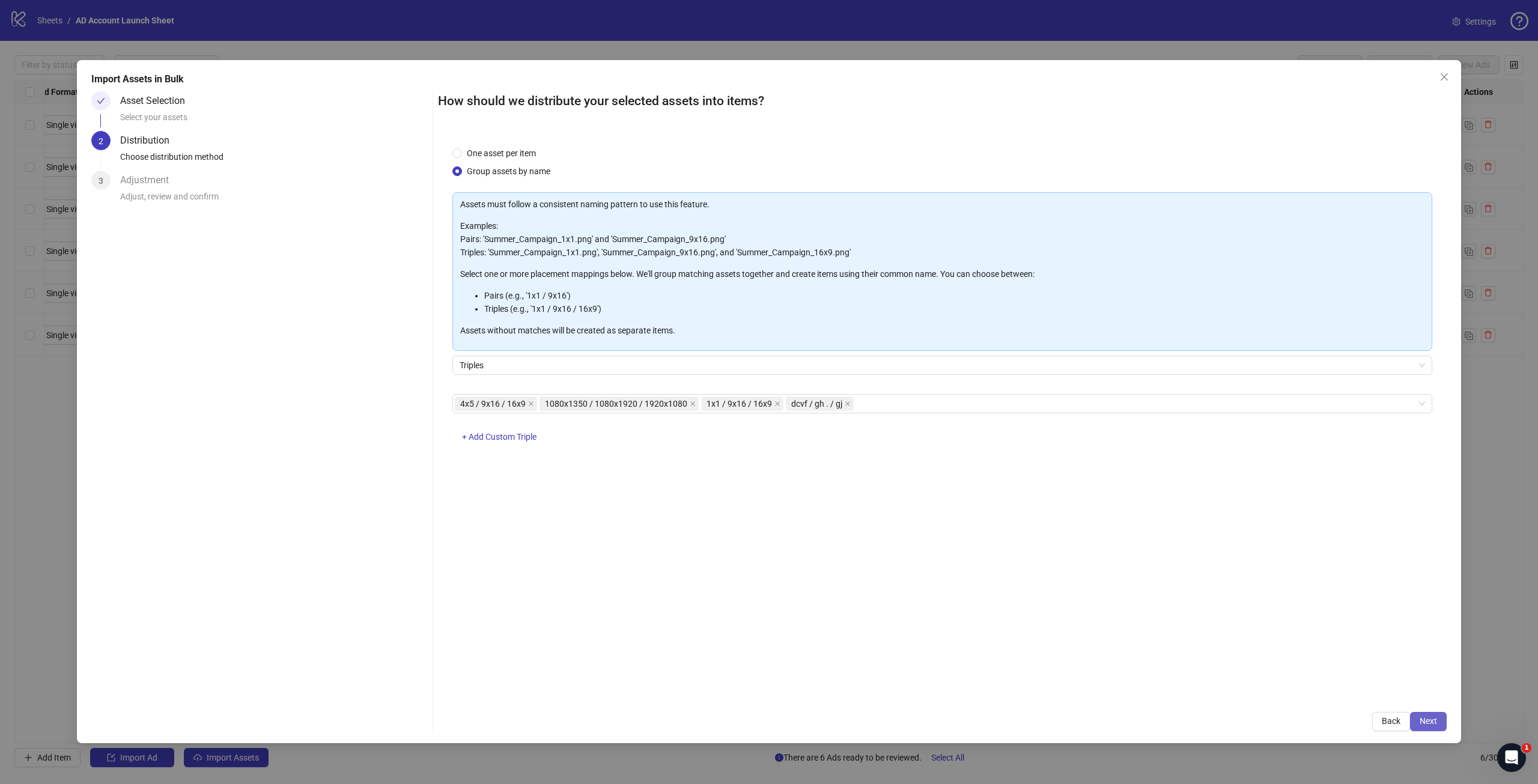
click at [1429, 720] on span "Next" at bounding box center [1429, 721] width 17 height 10
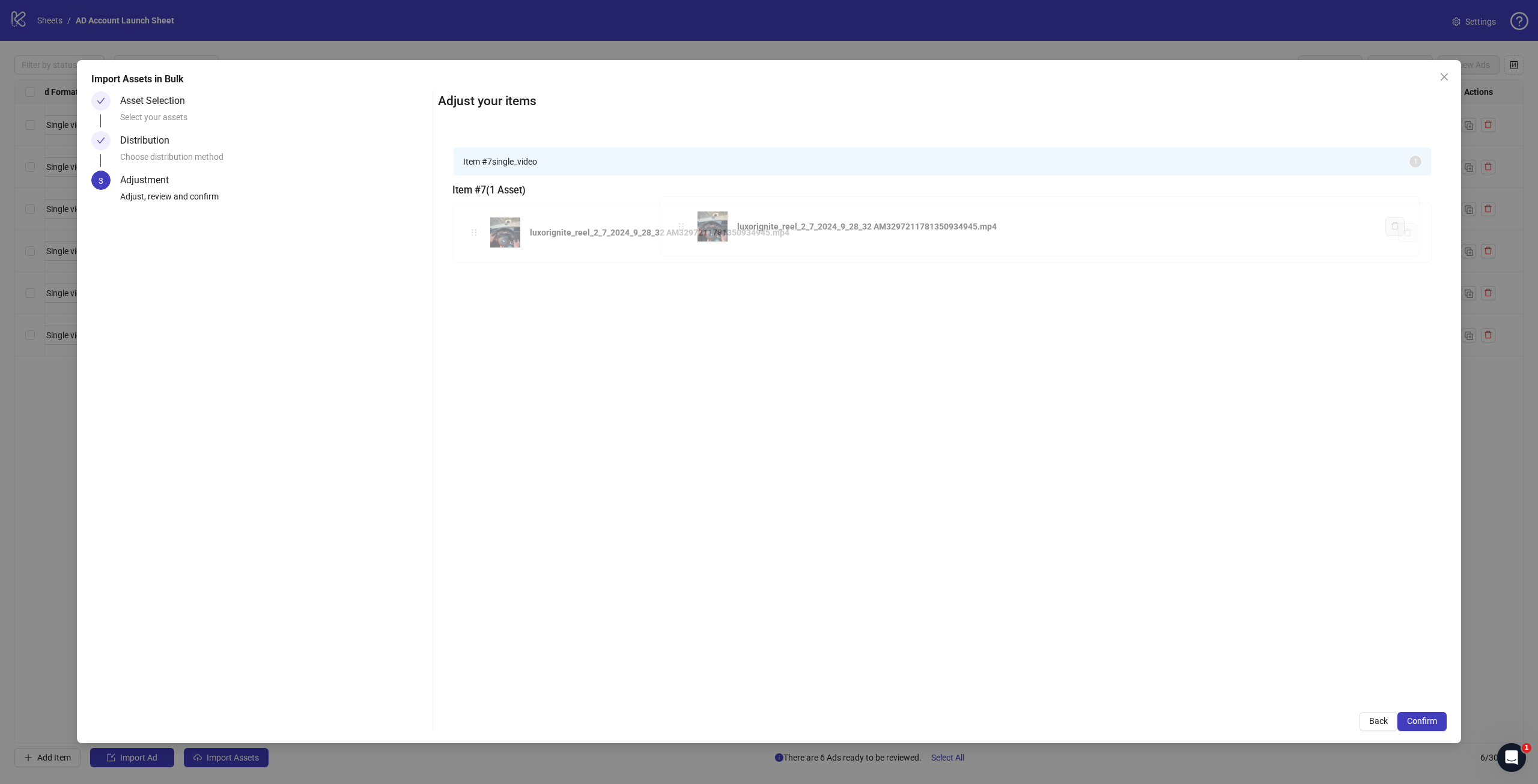
drag, startPoint x: 683, startPoint y: 229, endPoint x: 692, endPoint y: 328, distance: 99.4
click at [692, 328] on div "Item # 7 single_video 1 Item # 7 ( 1 Asset ) luxorignite_reel_2_7_2024_9_28_32 …" at bounding box center [942, 415] width 1009 height 565
click at [1444, 76] on icon "close" at bounding box center [1445, 76] width 7 height 7
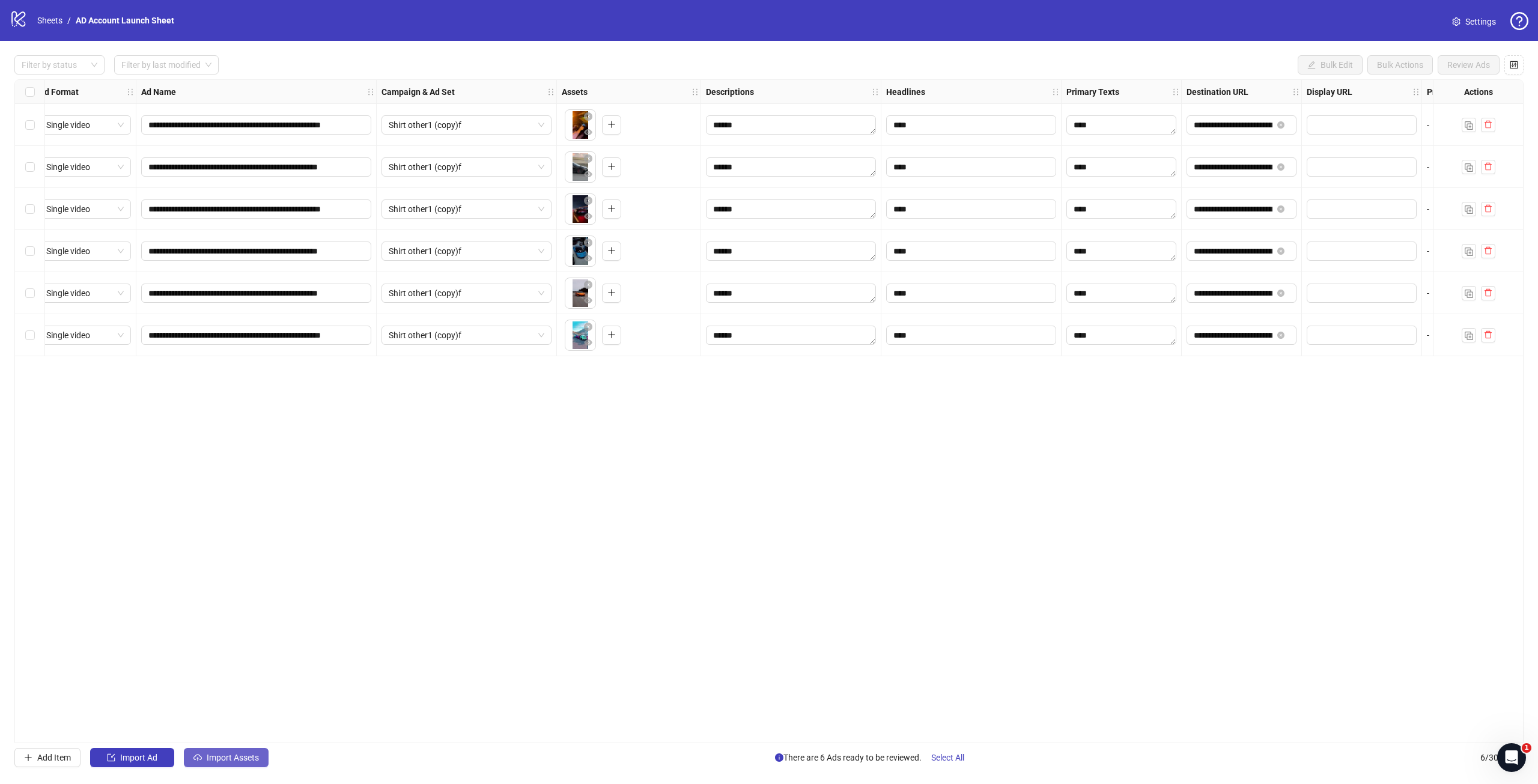
click at [208, 757] on span "Import Assets" at bounding box center [232, 758] width 52 height 10
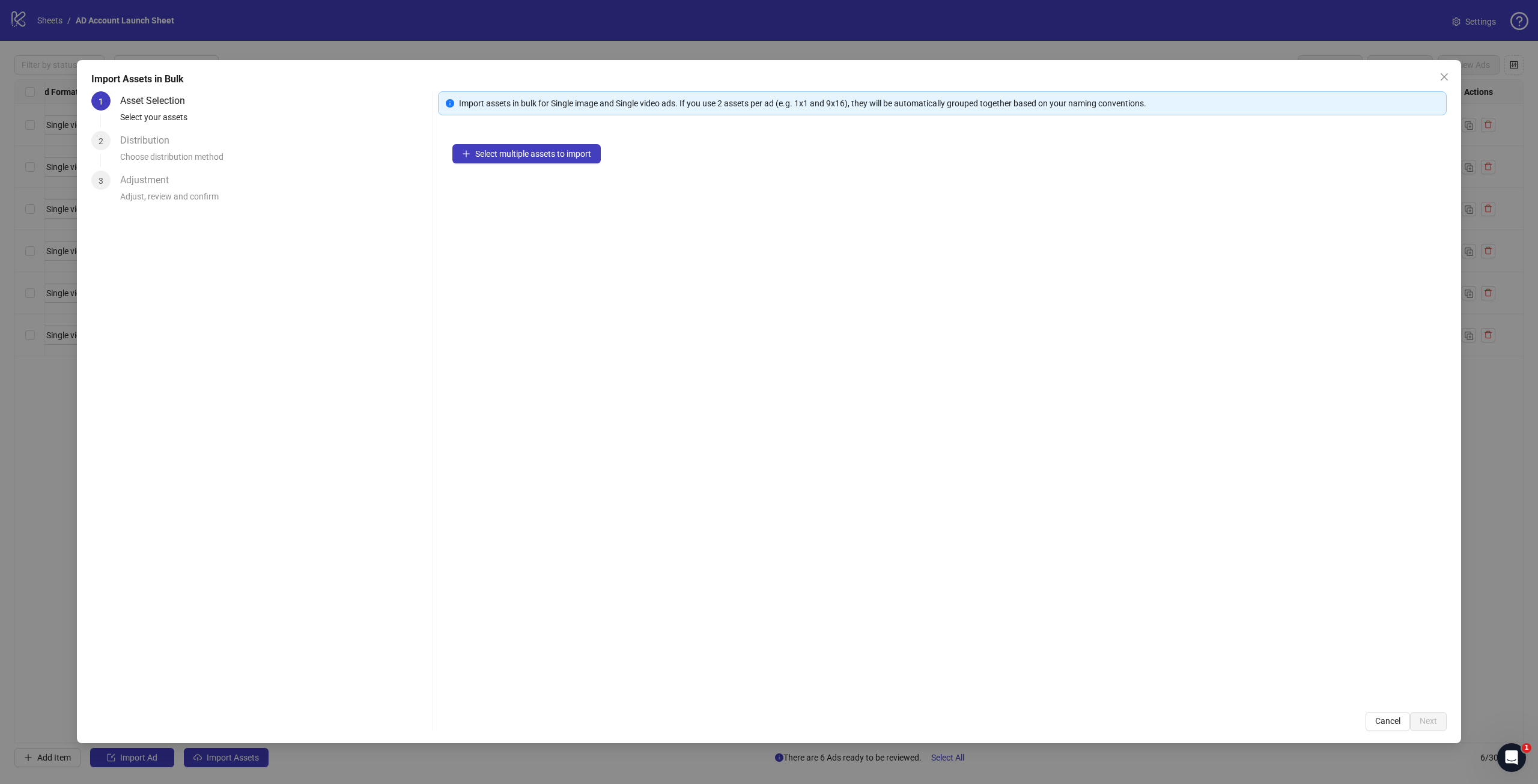
click at [1442, 75] on icon "close" at bounding box center [1445, 77] width 10 height 10
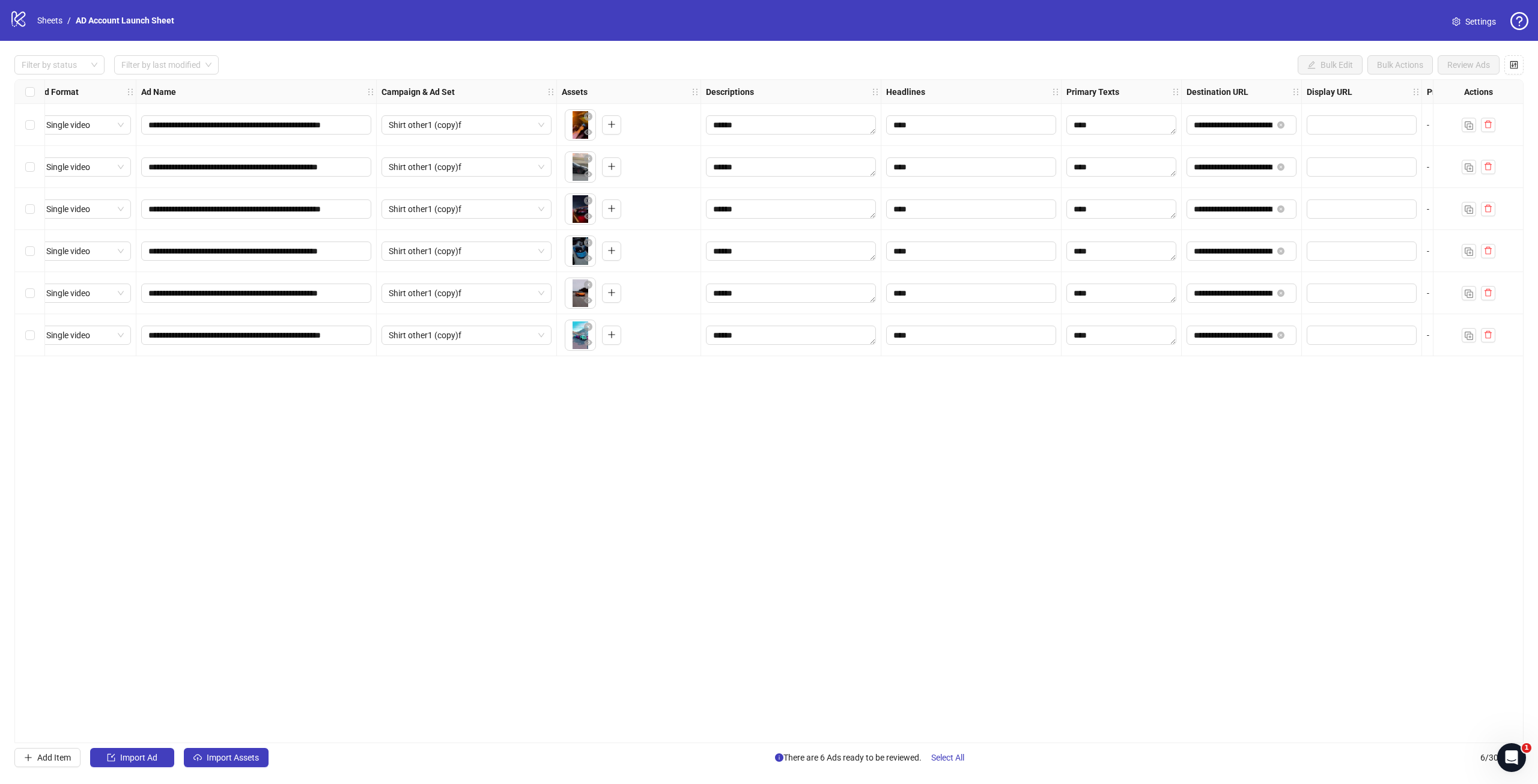
click at [775, 754] on icon "info-circle" at bounding box center [779, 758] width 9 height 9
click at [463, 606] on div "**********" at bounding box center [769, 411] width 1510 height 664
